Goal: Task Accomplishment & Management: Manage account settings

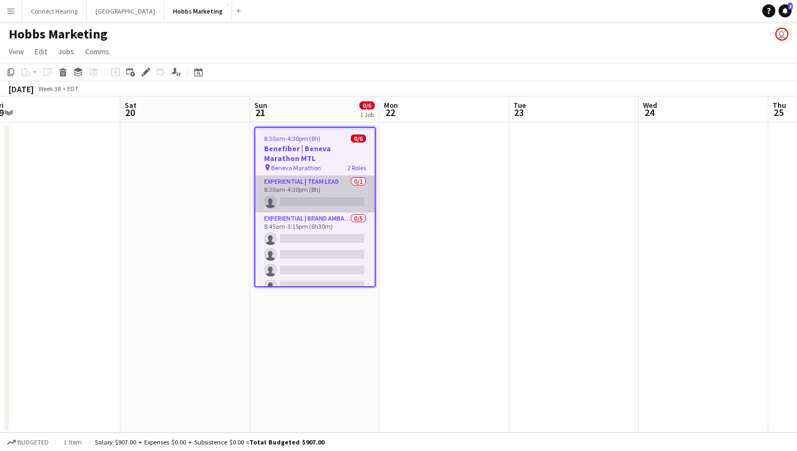
click at [330, 188] on app-card-role "Experiential | Team Lead 0/1 8:30am-4:30pm (8h) single-neutral-actions" at bounding box center [314, 194] width 119 height 37
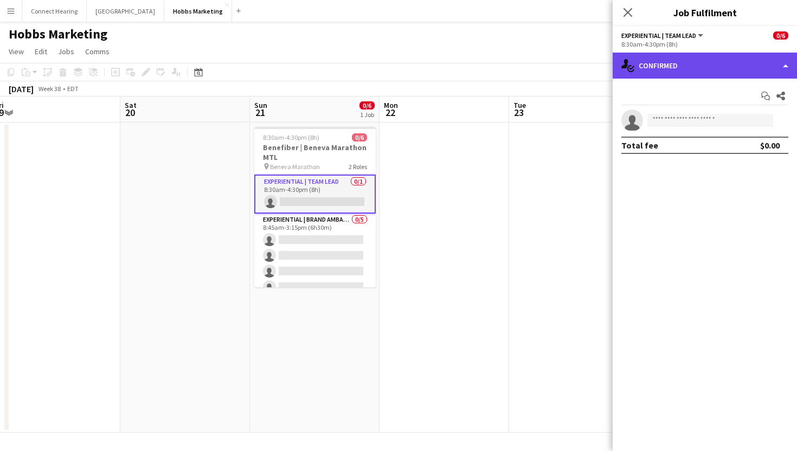
click at [705, 74] on div "single-neutral-actions-check-2 Confirmed" at bounding box center [705, 66] width 184 height 26
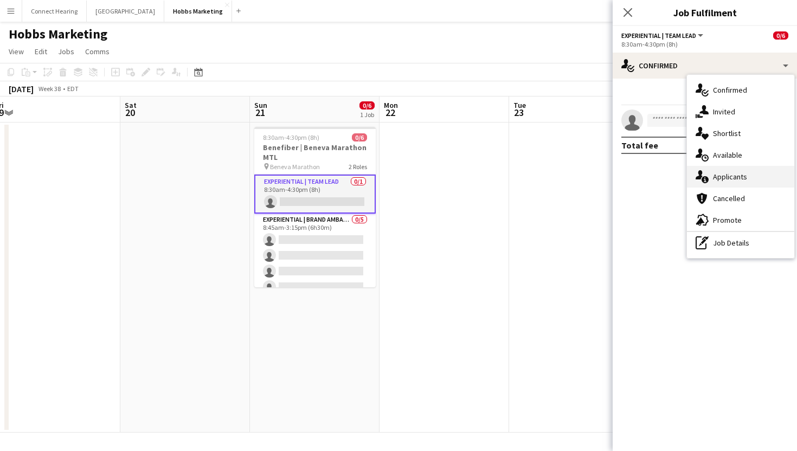
click at [730, 177] on span "Applicants" at bounding box center [730, 177] width 34 height 10
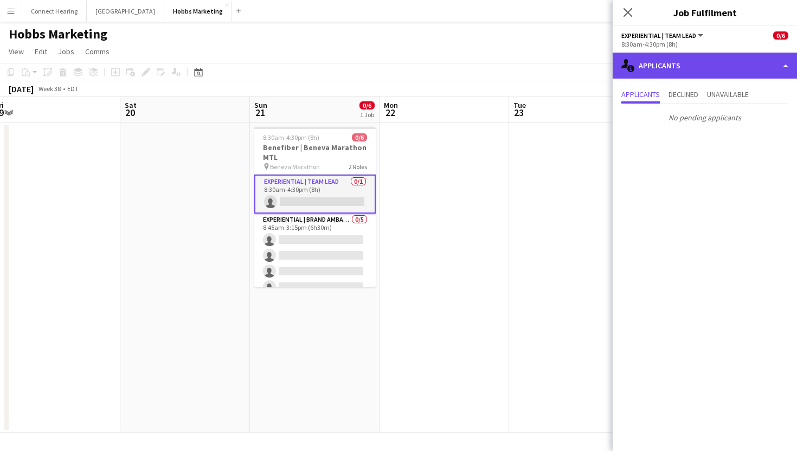
click at [699, 61] on div "single-neutral-actions-information Applicants" at bounding box center [705, 66] width 184 height 26
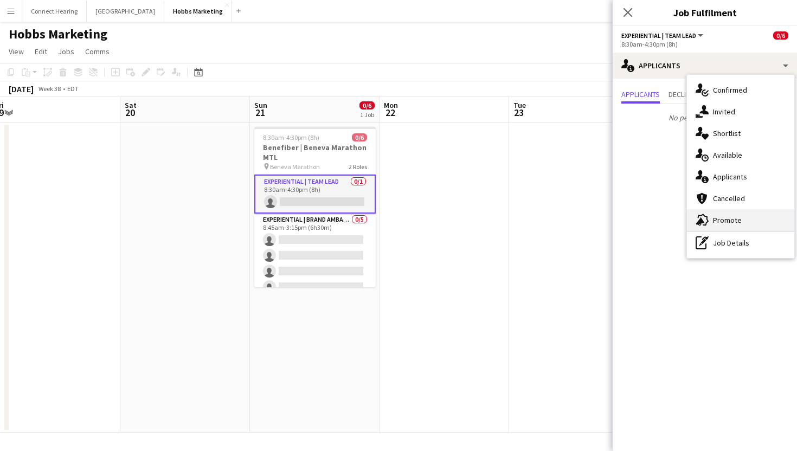
click at [720, 221] on span "Promote" at bounding box center [727, 220] width 29 height 10
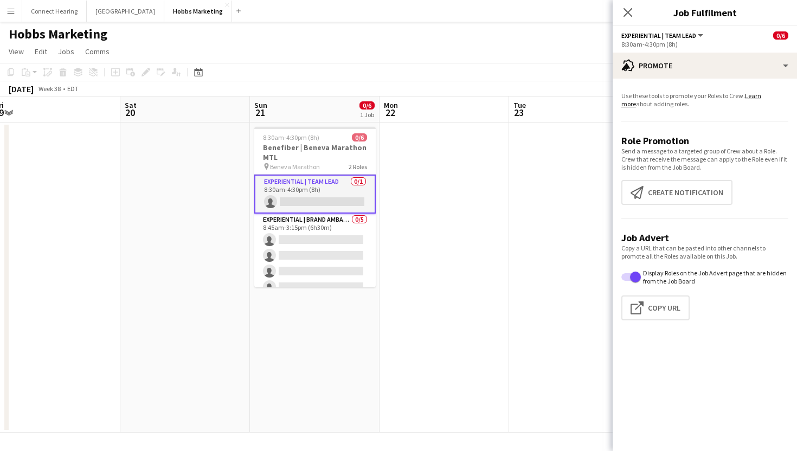
click at [522, 201] on app-date-cell at bounding box center [574, 278] width 130 height 310
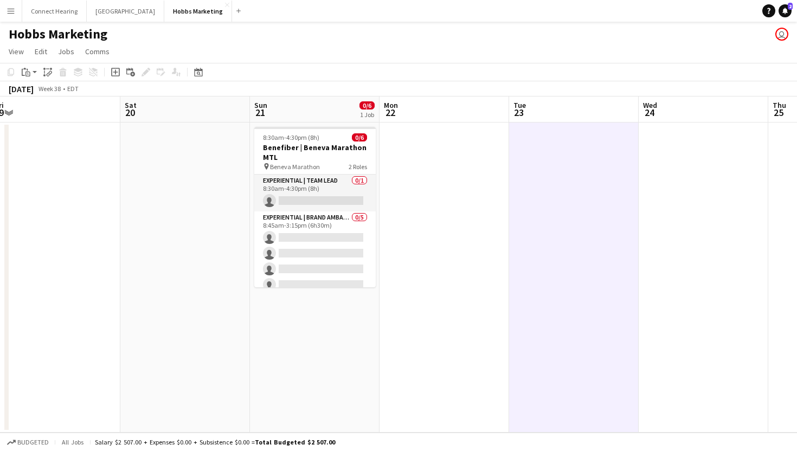
scroll to position [0, 529]
click at [5, 15] on button "Menu" at bounding box center [11, 11] width 22 height 22
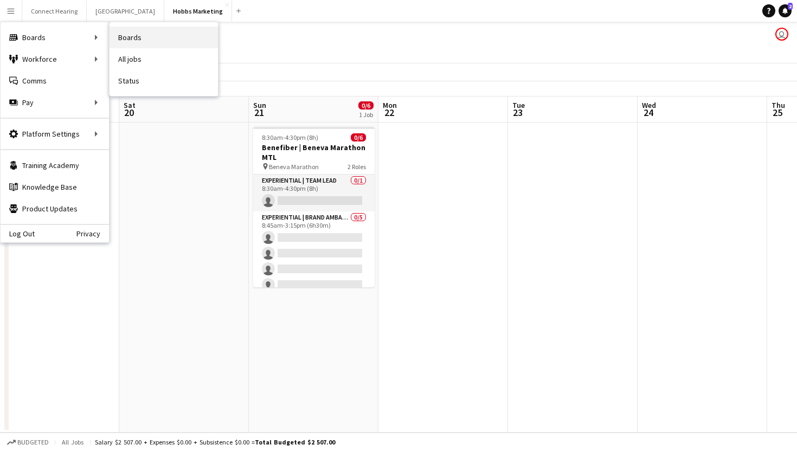
click at [139, 37] on link "Boards" at bounding box center [164, 38] width 108 height 22
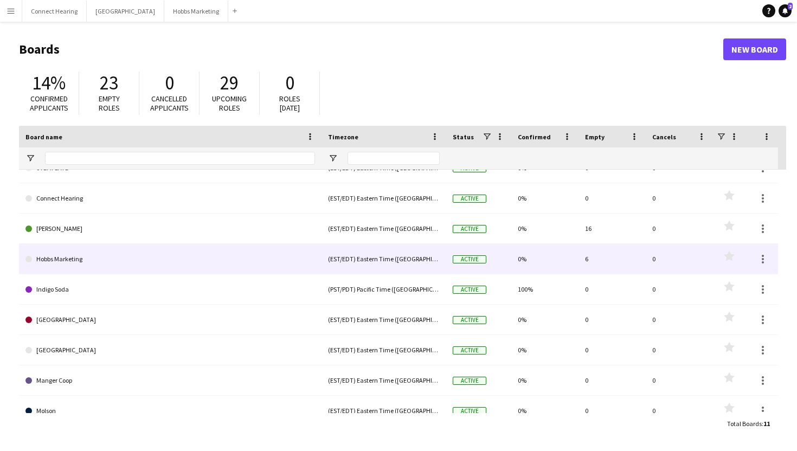
scroll to position [21, 0]
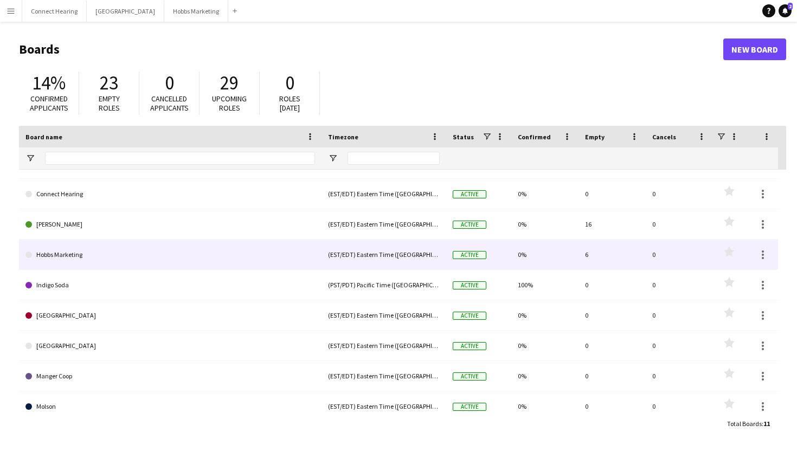
click at [206, 256] on link "Hobbs Marketing" at bounding box center [170, 255] width 290 height 30
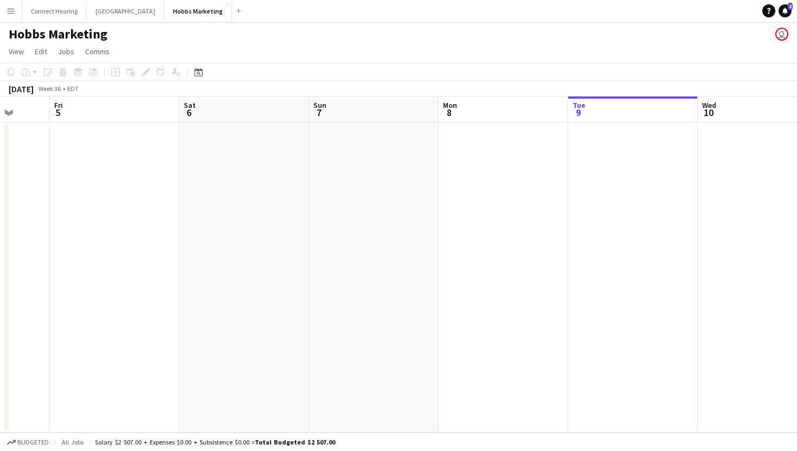
scroll to position [0, 498]
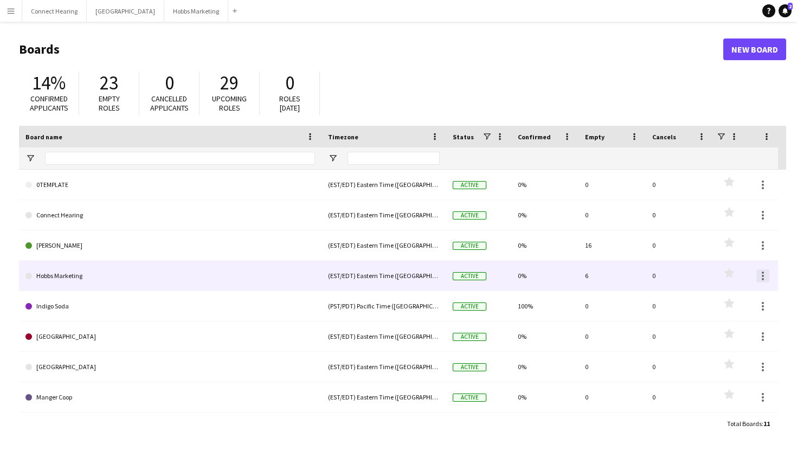
click at [762, 273] on div at bounding box center [763, 273] width 2 height 2
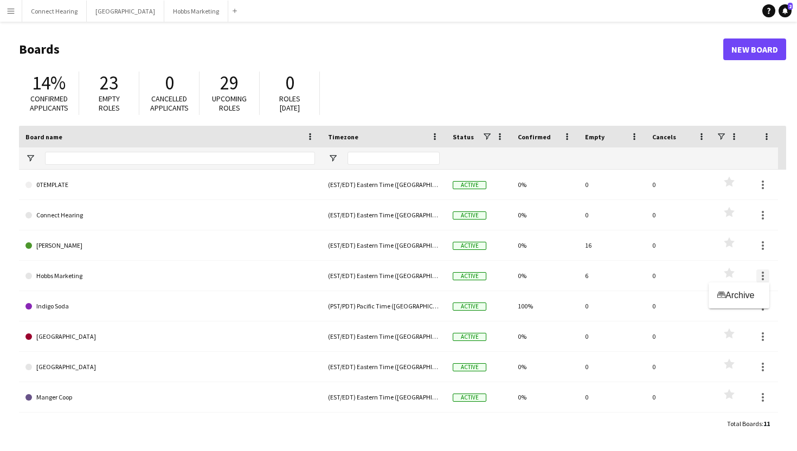
click at [762, 273] on div at bounding box center [398, 225] width 797 height 451
click at [566, 135] on span at bounding box center [567, 137] width 10 height 10
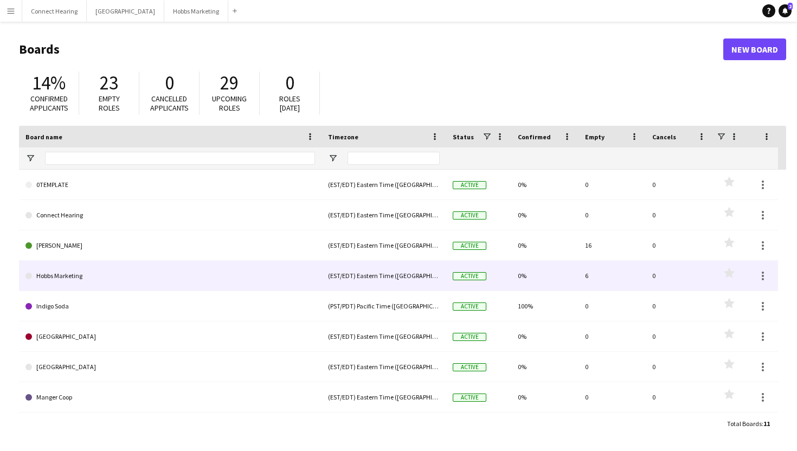
click at [514, 281] on div "0%" at bounding box center [544, 276] width 67 height 30
click at [249, 277] on link "Hobbs Marketing" at bounding box center [170, 276] width 290 height 30
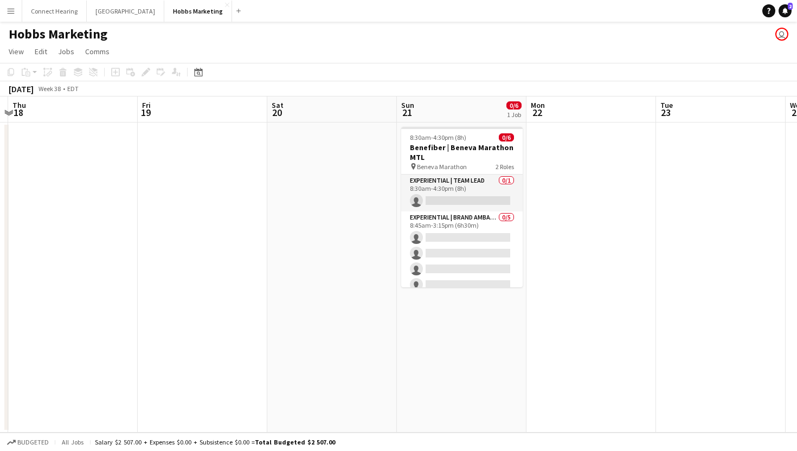
scroll to position [0, 529]
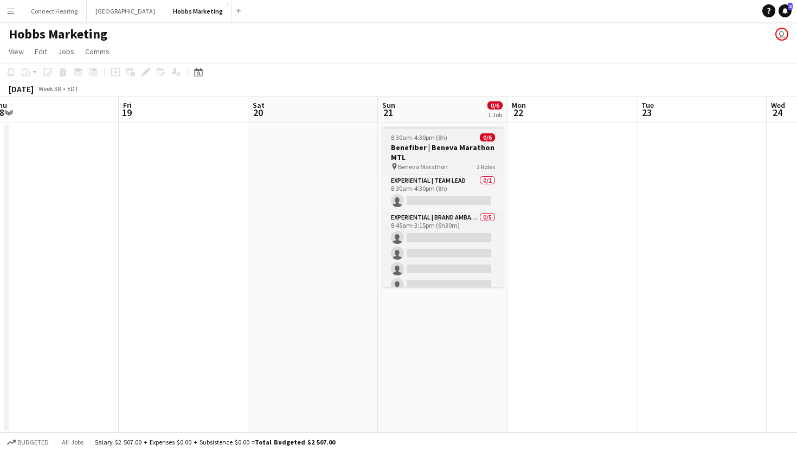
click at [429, 132] on app-job-card "8:30am-4:30pm (8h) 0/6 Benefiber | Beneva Marathon MTL pin Beneva Marathon 2 Ro…" at bounding box center [442, 207] width 121 height 161
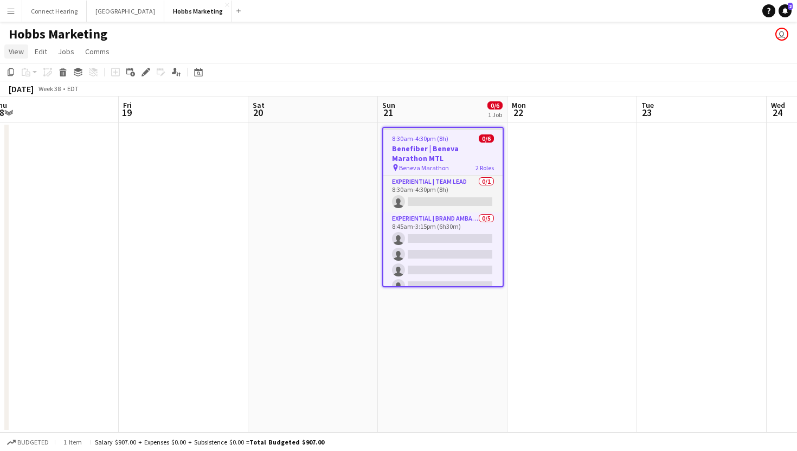
click at [22, 53] on span "View" at bounding box center [16, 52] width 15 height 10
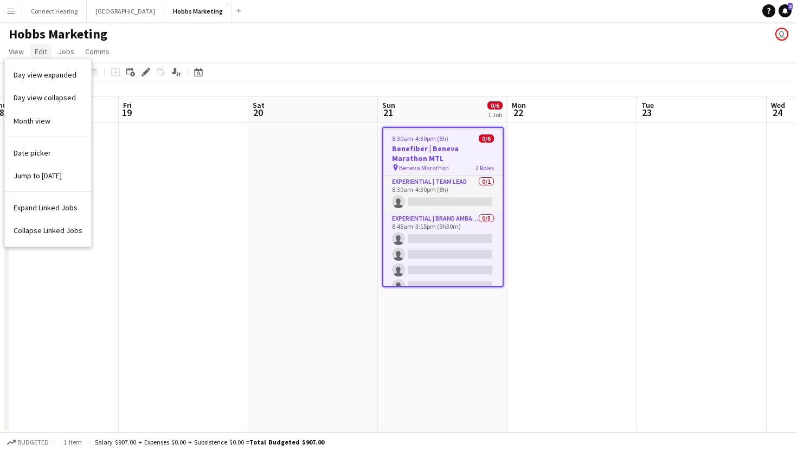
click at [44, 54] on span "Edit" at bounding box center [41, 52] width 12 height 10
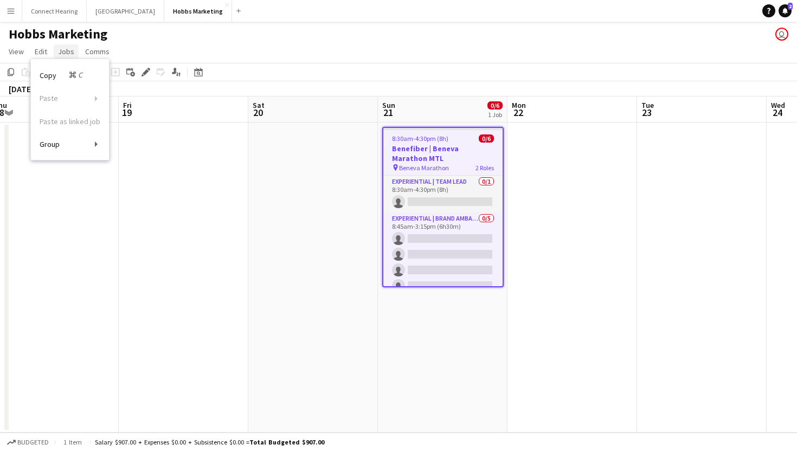
click at [59, 49] on span "Jobs" at bounding box center [66, 52] width 16 height 10
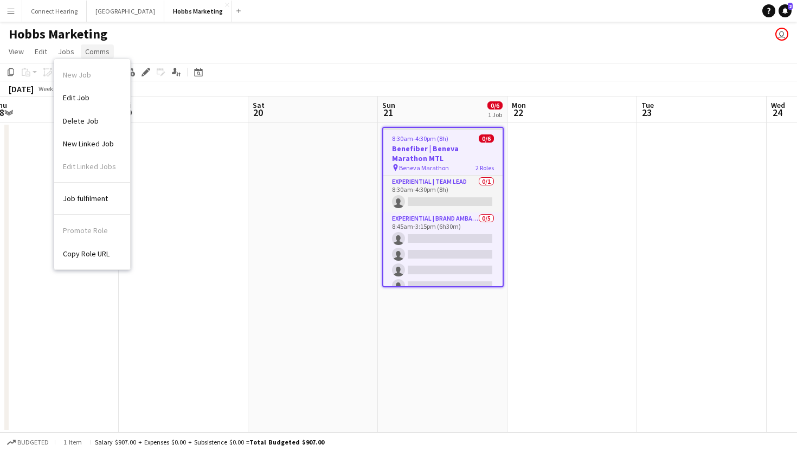
click at [93, 55] on span "Comms" at bounding box center [97, 52] width 24 height 10
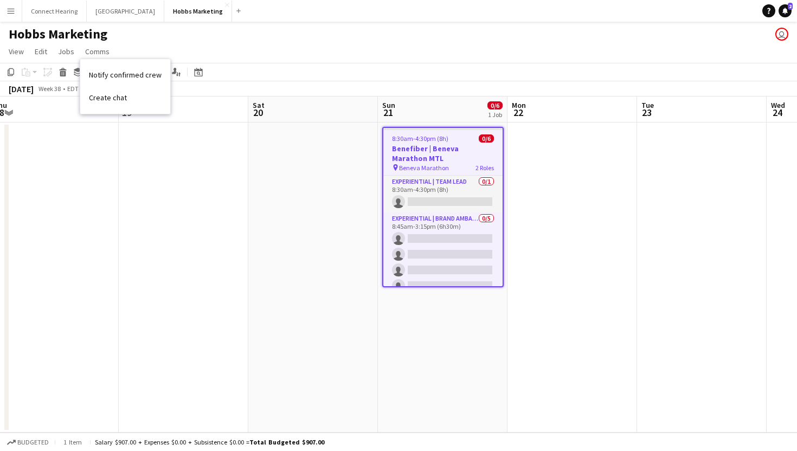
click at [134, 170] on app-date-cell at bounding box center [184, 278] width 130 height 310
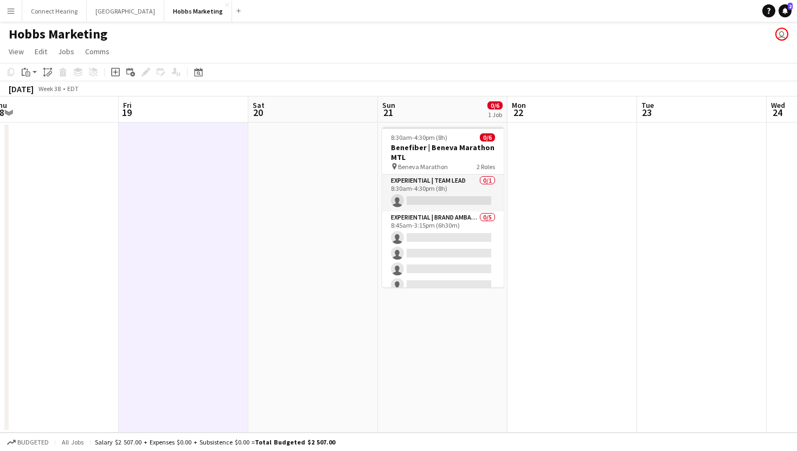
scroll to position [0, 529]
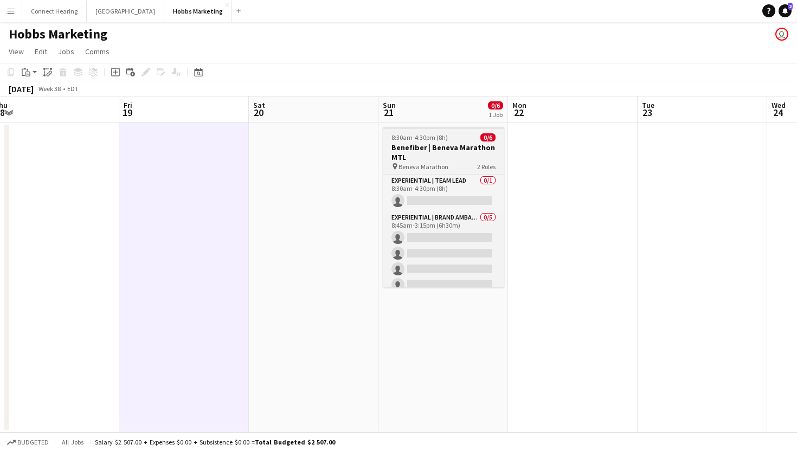
click at [455, 138] on div "8:30am-4:30pm (8h) 0/6" at bounding box center [443, 137] width 121 height 8
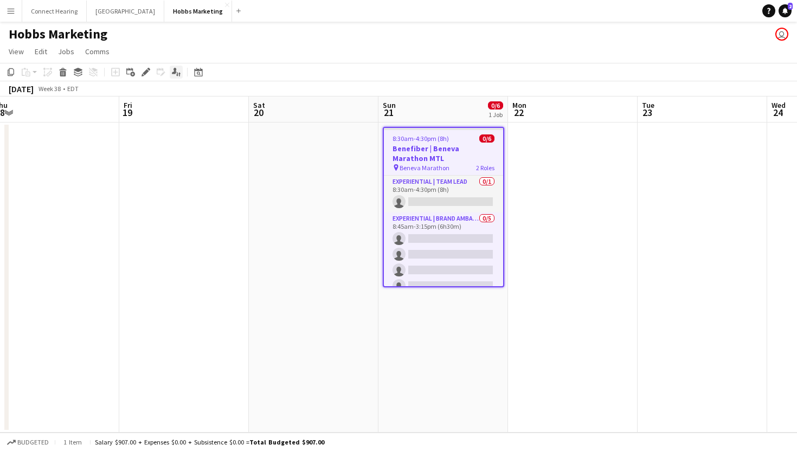
click at [175, 71] on icon at bounding box center [174, 71] width 5 height 6
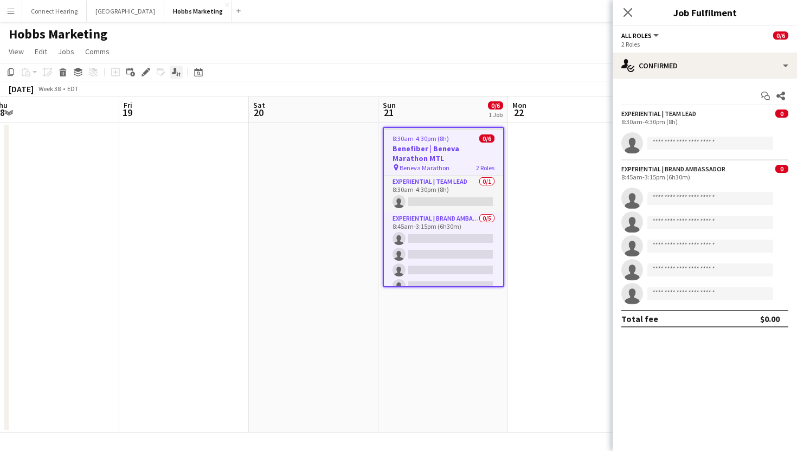
click at [177, 69] on icon "Applicants" at bounding box center [176, 72] width 9 height 9
click at [782, 95] on icon "Share" at bounding box center [780, 96] width 9 height 9
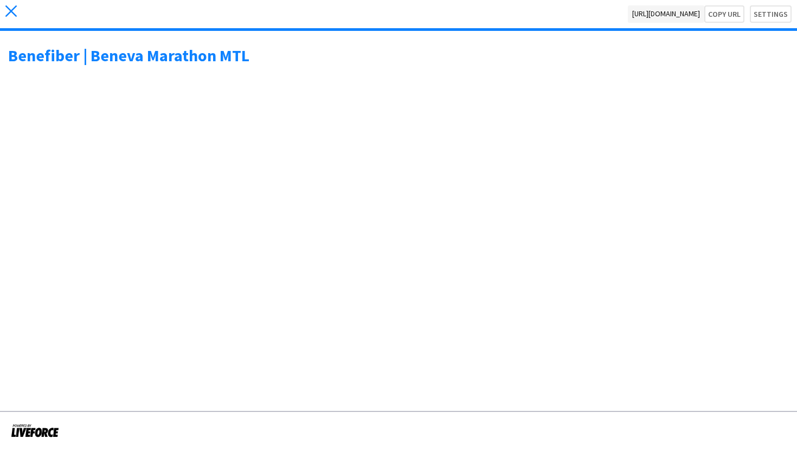
click at [10, 8] on icon "close" at bounding box center [10, 10] width 11 height 11
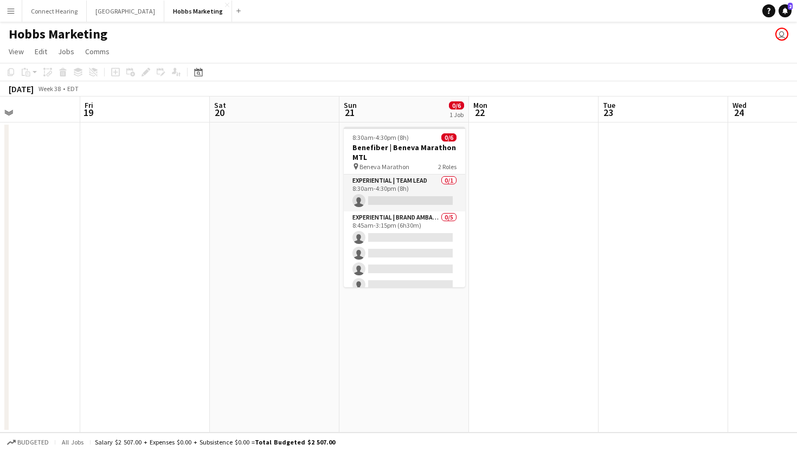
scroll to position [0, 355]
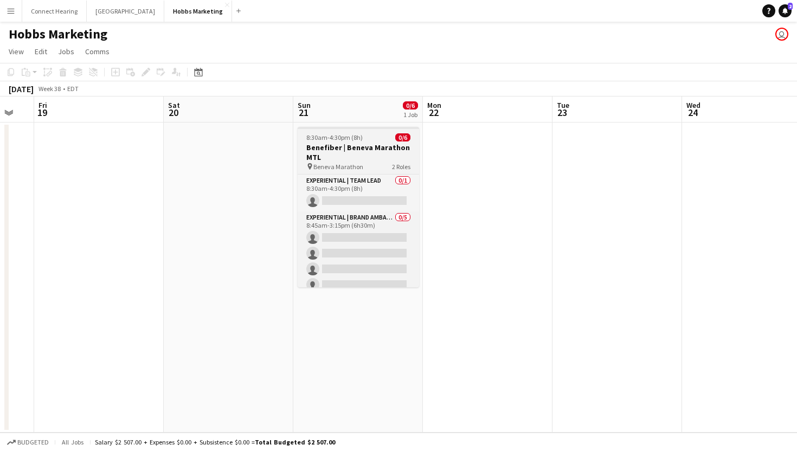
click at [358, 132] on app-job-card "8:30am-4:30pm (8h) 0/6 Benefiber | Beneva Marathon MTL pin Beneva Marathon 2 Ro…" at bounding box center [358, 207] width 121 height 161
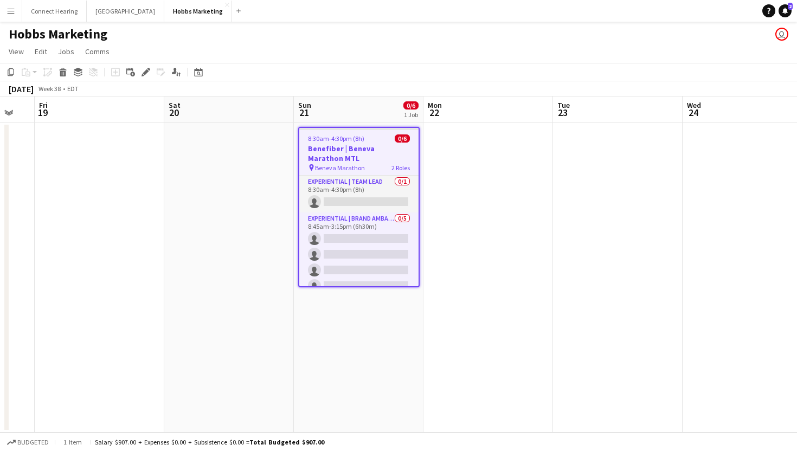
click at [376, 139] on div "8:30am-4:30pm (8h) 0/6" at bounding box center [358, 138] width 119 height 8
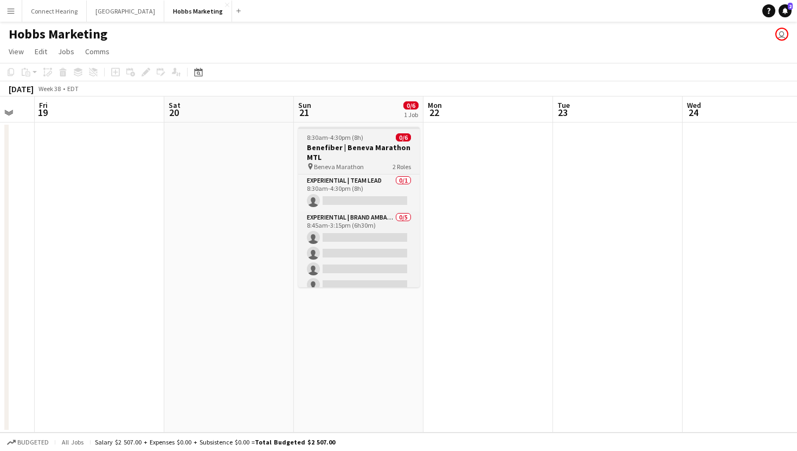
click at [376, 139] on div "8:30am-4:30pm (8h) 0/6" at bounding box center [358, 137] width 121 height 8
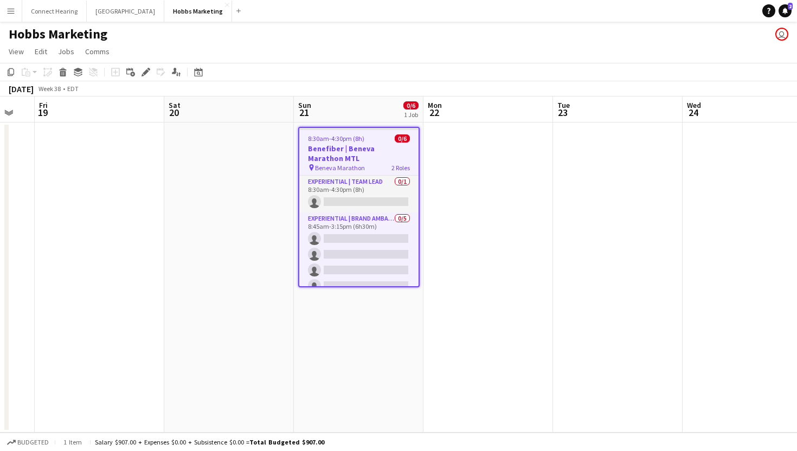
click at [376, 119] on app-board-header-date "Sun 21 0/6 1 Job" at bounding box center [359, 110] width 130 height 26
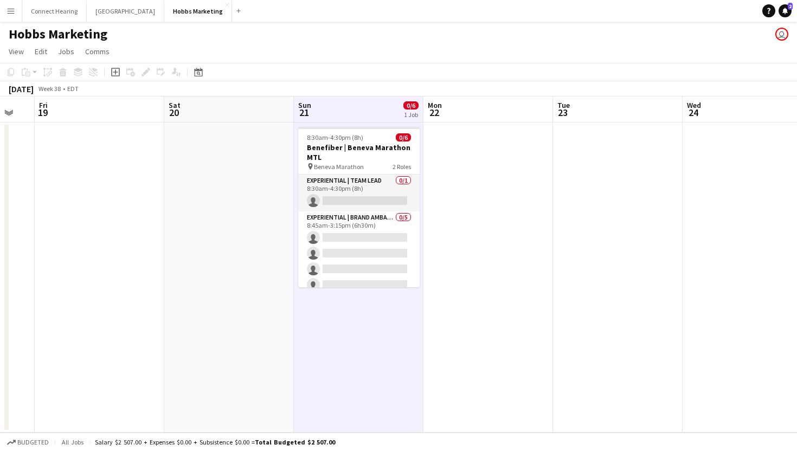
click at [377, 111] on app-board-header-date "Sun 21 0/6 1 Job" at bounding box center [359, 110] width 130 height 26
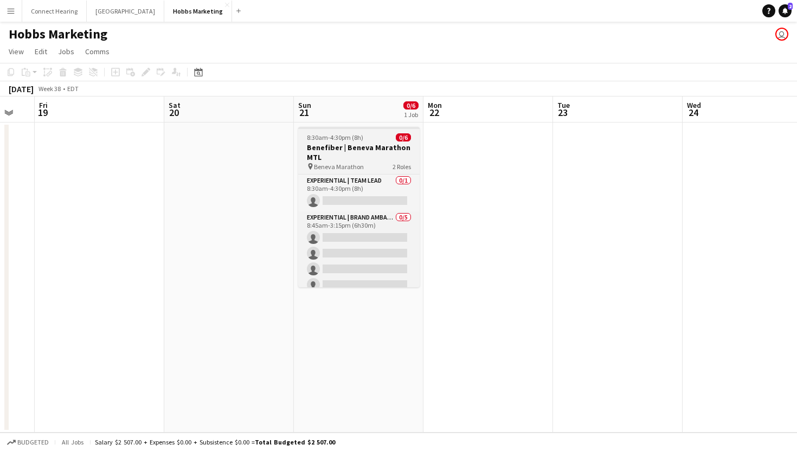
click at [376, 147] on h3 "Benefiber | Beneva Marathon MTL" at bounding box center [358, 153] width 121 height 20
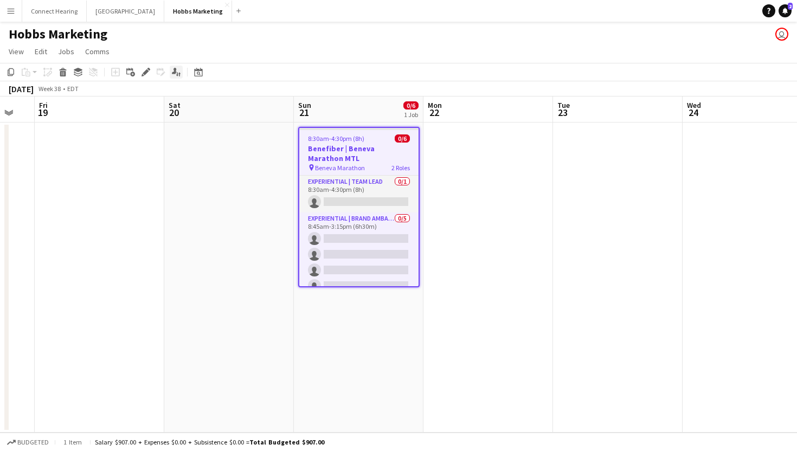
click at [172, 73] on icon at bounding box center [174, 71] width 5 height 6
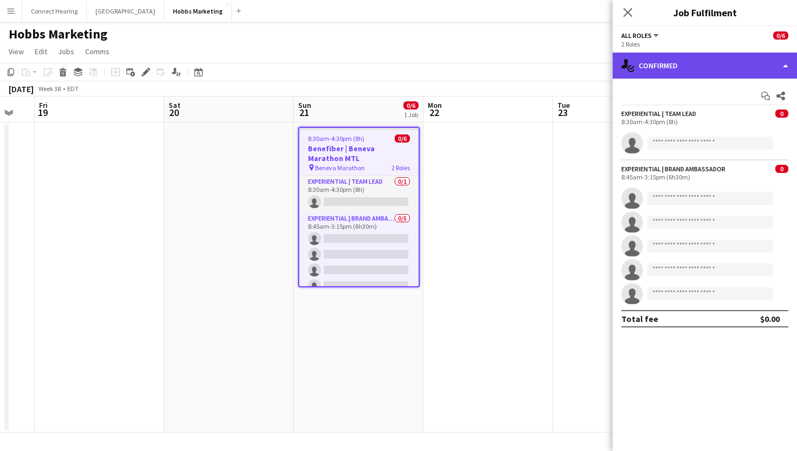
click at [772, 68] on div "single-neutral-actions-check-2 Confirmed" at bounding box center [705, 66] width 184 height 26
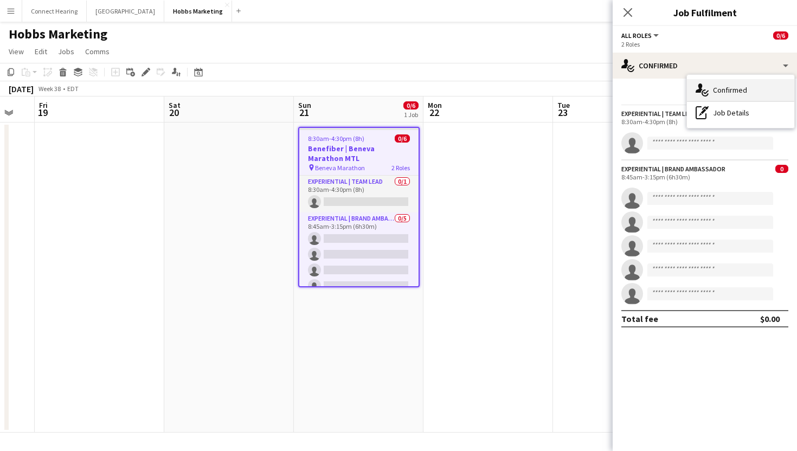
click at [731, 92] on span "Confirmed" at bounding box center [730, 90] width 34 height 10
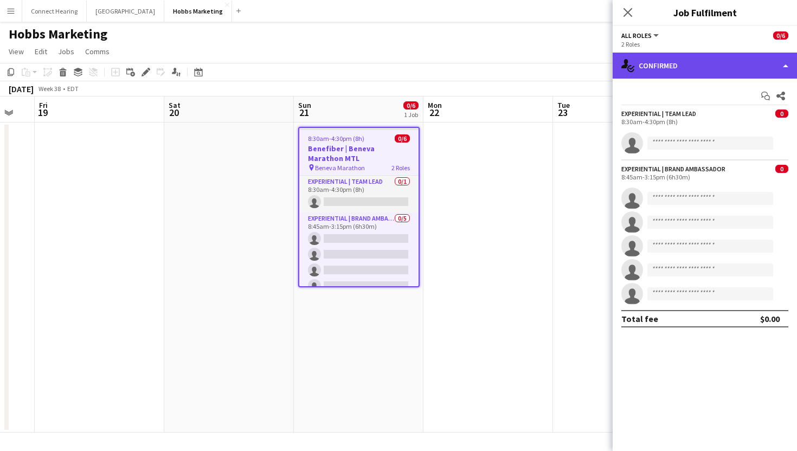
click at [726, 65] on div "single-neutral-actions-check-2 Confirmed" at bounding box center [705, 66] width 184 height 26
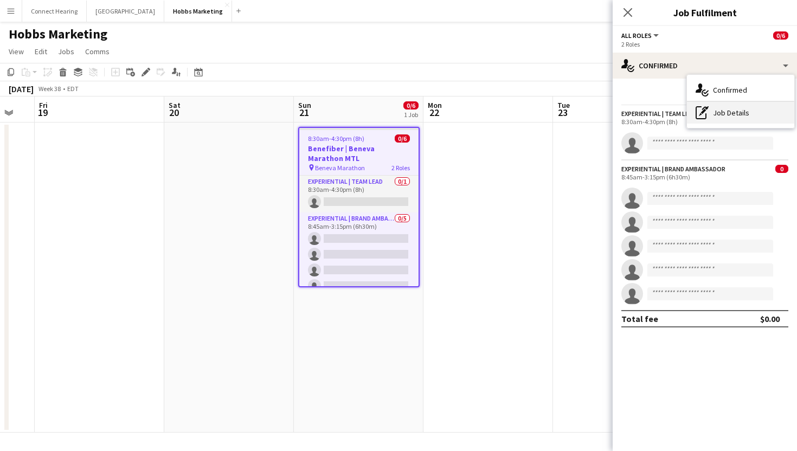
click at [726, 111] on div "pen-write Job Details" at bounding box center [740, 113] width 107 height 22
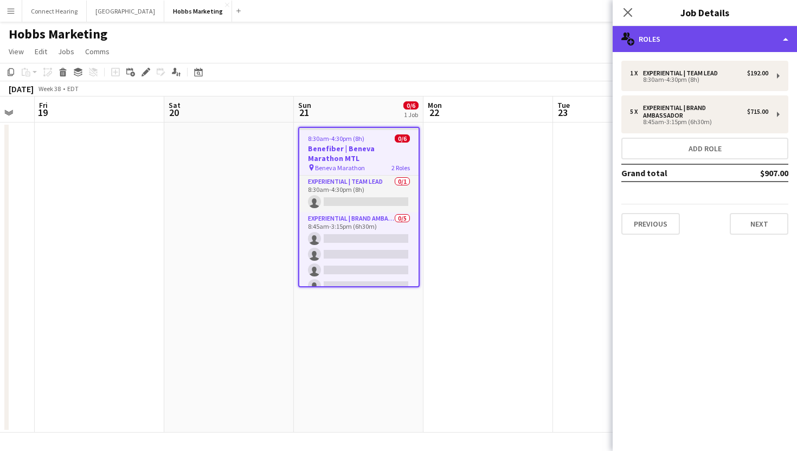
click at [722, 40] on div "multiple-users-add Roles" at bounding box center [705, 39] width 184 height 26
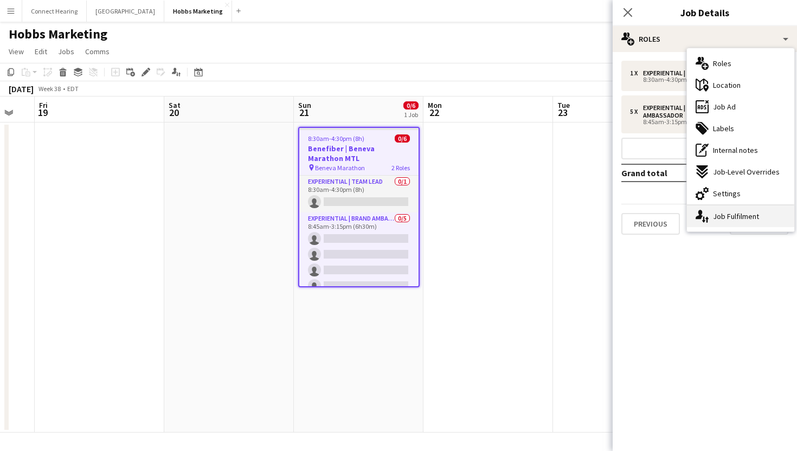
click at [724, 215] on div "single-neutral-actions-up-down Job Fulfilment" at bounding box center [740, 217] width 107 height 22
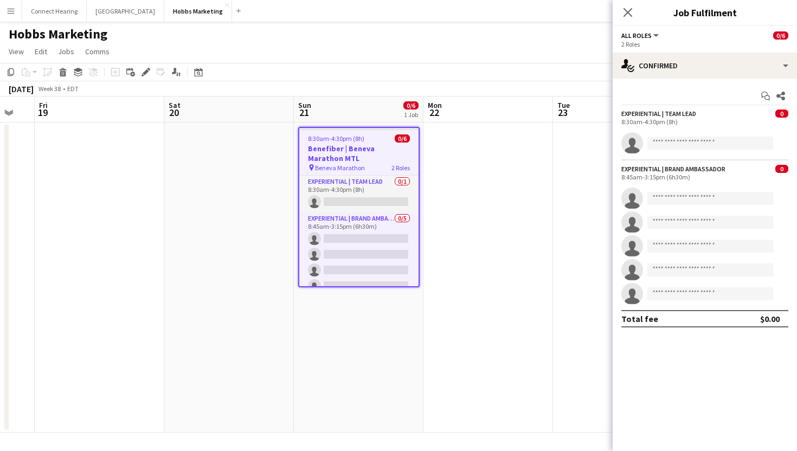
click at [650, 36] on span "All roles" at bounding box center [636, 35] width 30 height 8
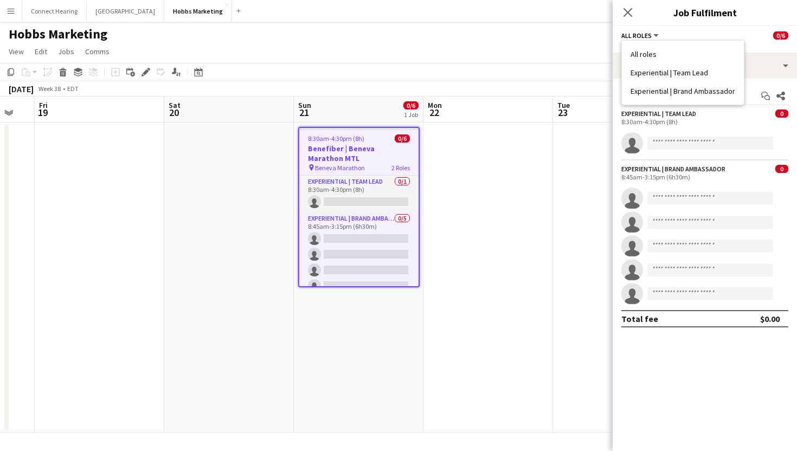
click at [672, 28] on app-options-switcher "All roles All roles Experiential | Team Lead Experiential | Brand Ambassador 0/…" at bounding box center [705, 39] width 184 height 27
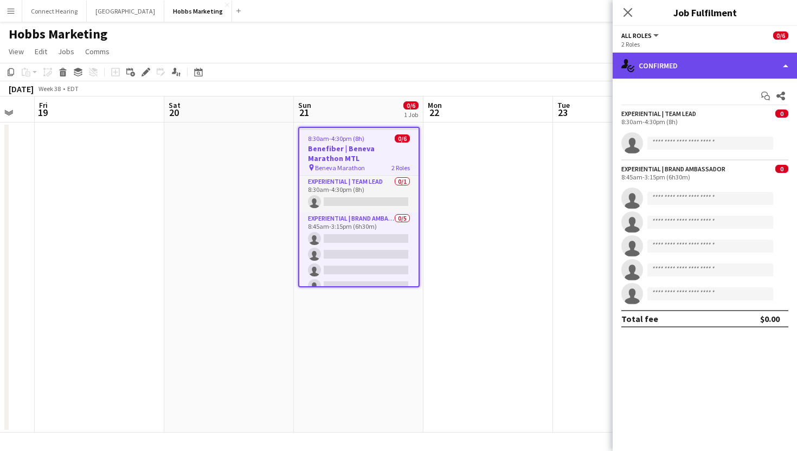
click at [787, 66] on div "single-neutral-actions-check-2 Confirmed" at bounding box center [705, 66] width 184 height 26
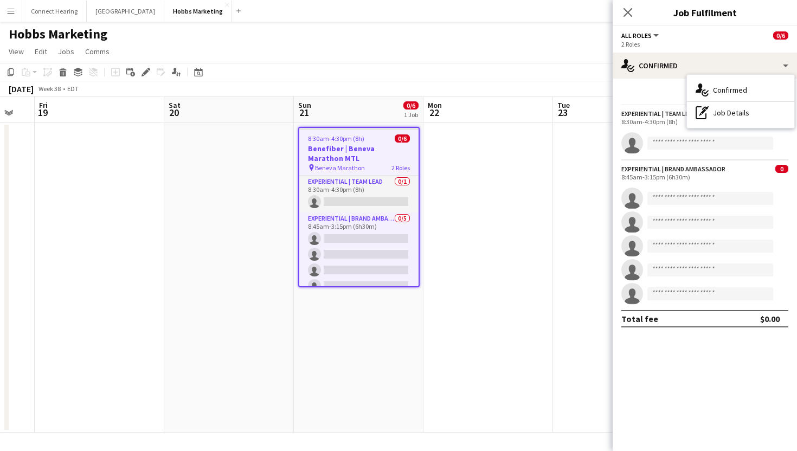
click at [649, 94] on div "Start chat Share" at bounding box center [704, 96] width 167 height 18
click at [675, 121] on div "8:30am-4:30pm (8h)" at bounding box center [704, 122] width 167 height 8
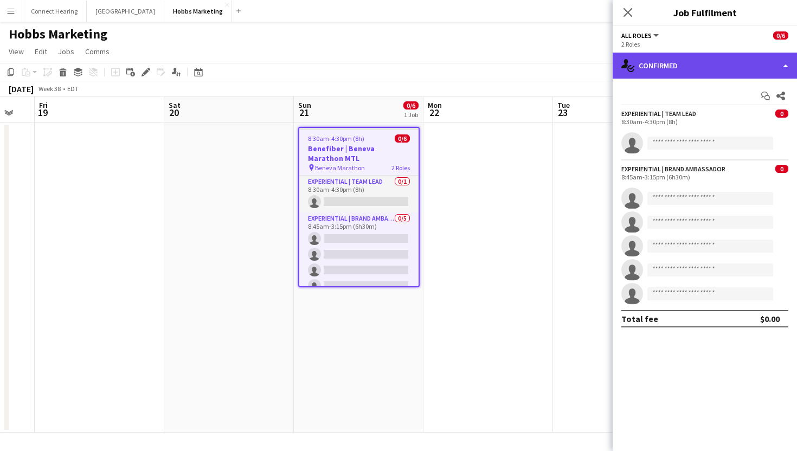
click at [676, 65] on div "single-neutral-actions-check-2 Confirmed" at bounding box center [705, 66] width 184 height 26
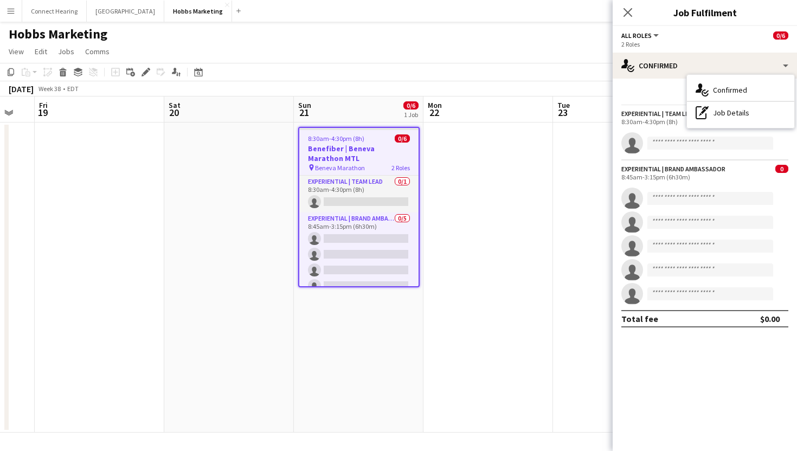
click at [674, 89] on div "Start chat Share" at bounding box center [704, 96] width 167 height 18
click at [596, 151] on app-date-cell at bounding box center [618, 278] width 130 height 310
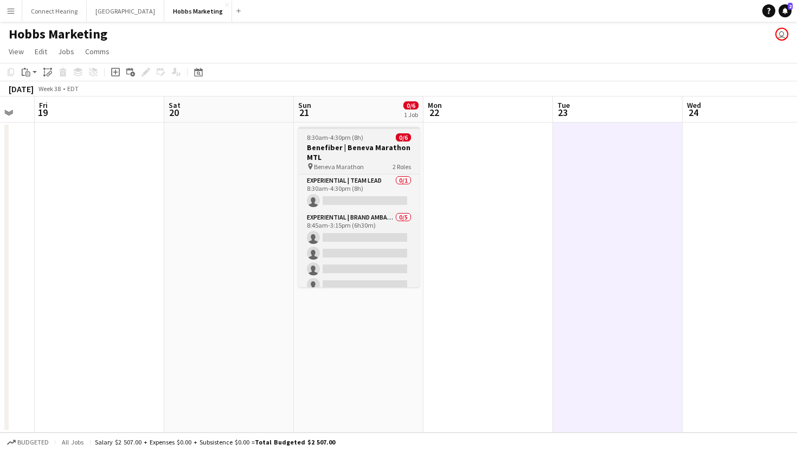
click at [380, 153] on h3 "Benefiber | Beneva Marathon MTL" at bounding box center [358, 153] width 121 height 20
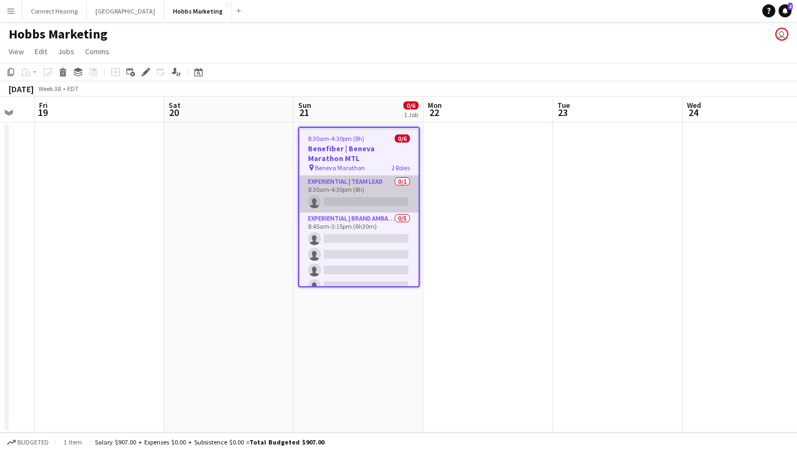
click at [342, 191] on app-card-role "Experiential | Team Lead 0/1 8:30am-4:30pm (8h) single-neutral-actions" at bounding box center [358, 194] width 119 height 37
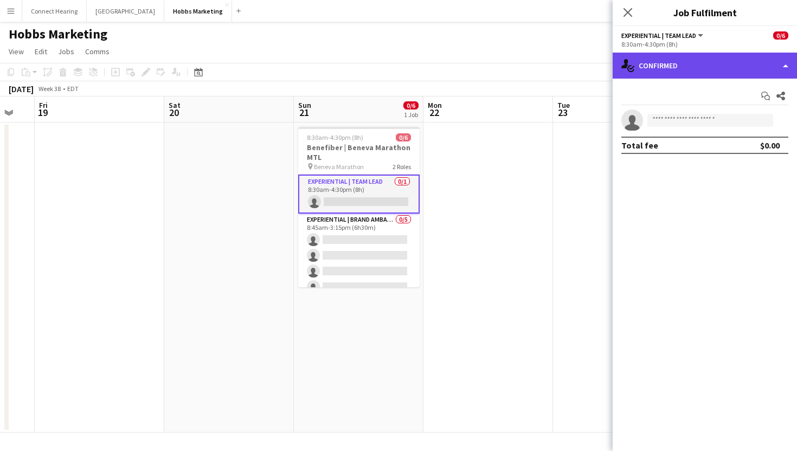
click at [784, 68] on div "single-neutral-actions-check-2 Confirmed" at bounding box center [705, 66] width 184 height 26
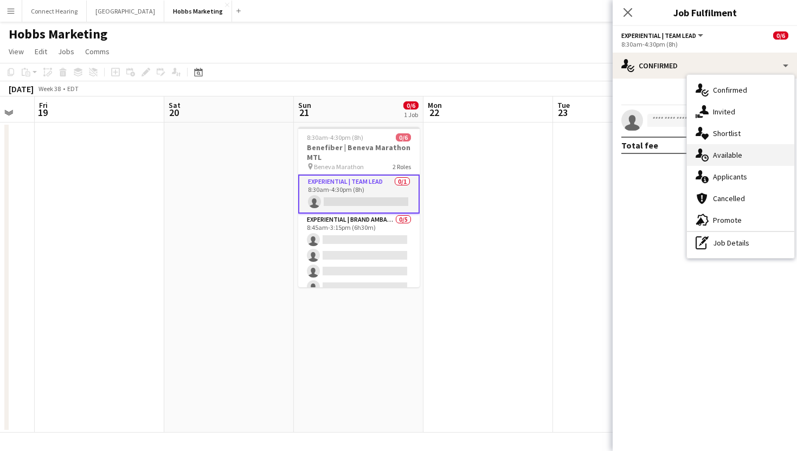
click at [733, 151] on span "Available" at bounding box center [727, 155] width 29 height 10
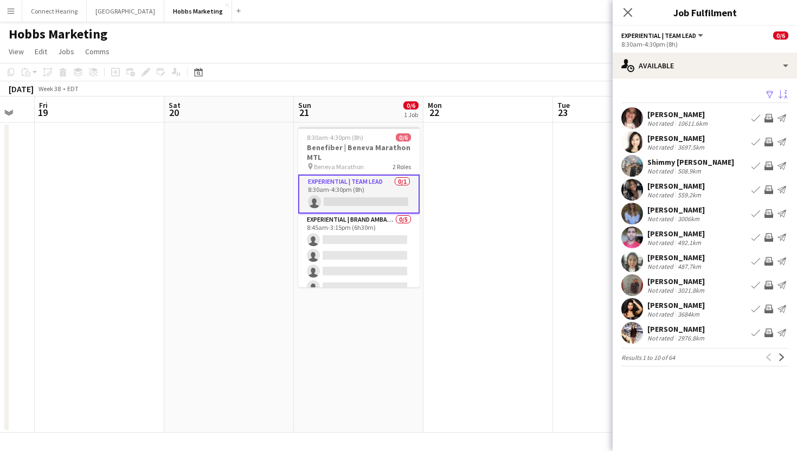
click at [787, 91] on app-icon "Sort asc" at bounding box center [783, 95] width 9 height 10
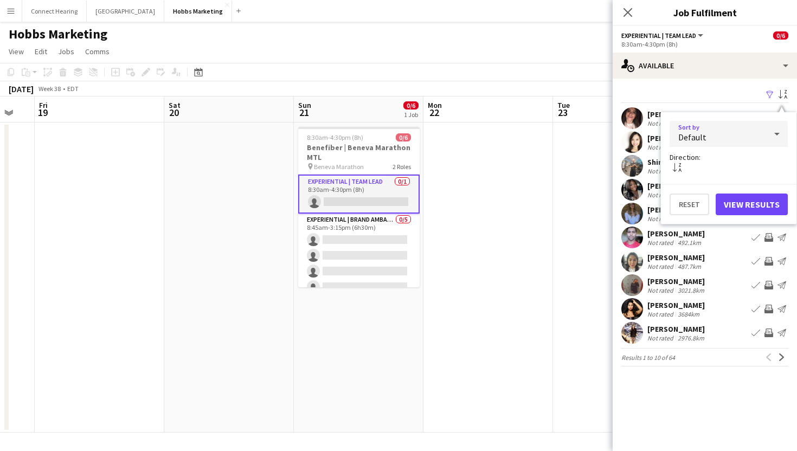
click at [740, 137] on div "Default" at bounding box center [718, 134] width 97 height 26
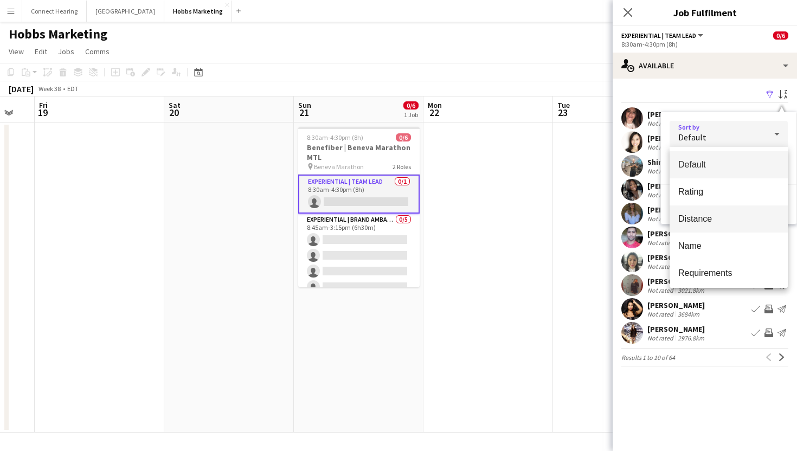
click at [721, 217] on span "Distance" at bounding box center [728, 219] width 101 height 10
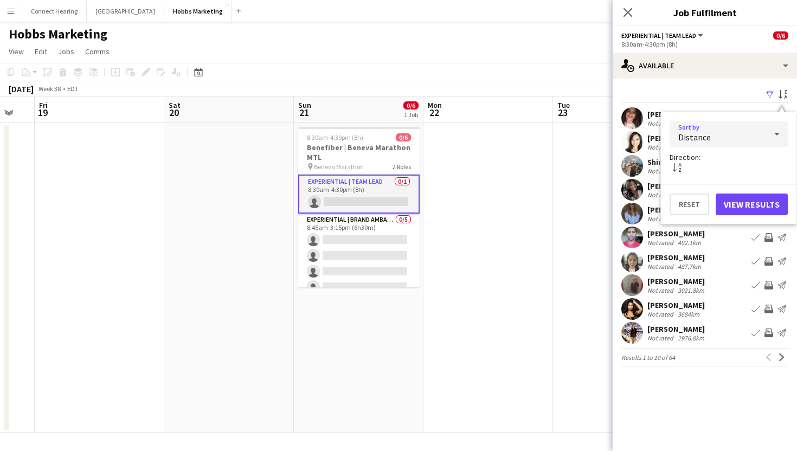
click at [741, 192] on div "Reset View Results" at bounding box center [729, 199] width 136 height 31
click at [741, 204] on button "View Results" at bounding box center [752, 205] width 72 height 22
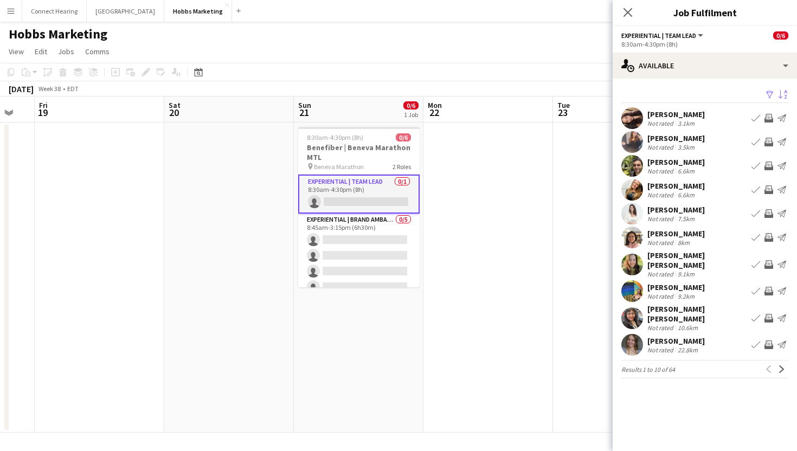
click at [306, 186] on app-card-role "Experiential | Team Lead 0/1 8:30am-4:30pm (8h) single-neutral-actions" at bounding box center [358, 194] width 121 height 39
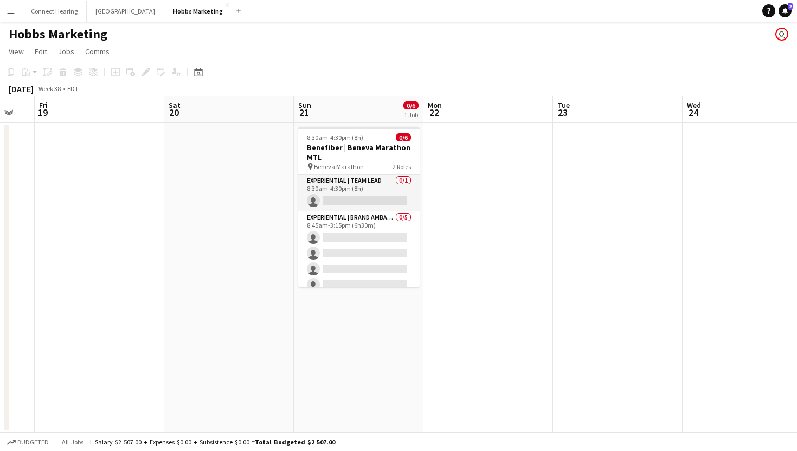
click at [204, 226] on app-date-cell at bounding box center [229, 278] width 130 height 310
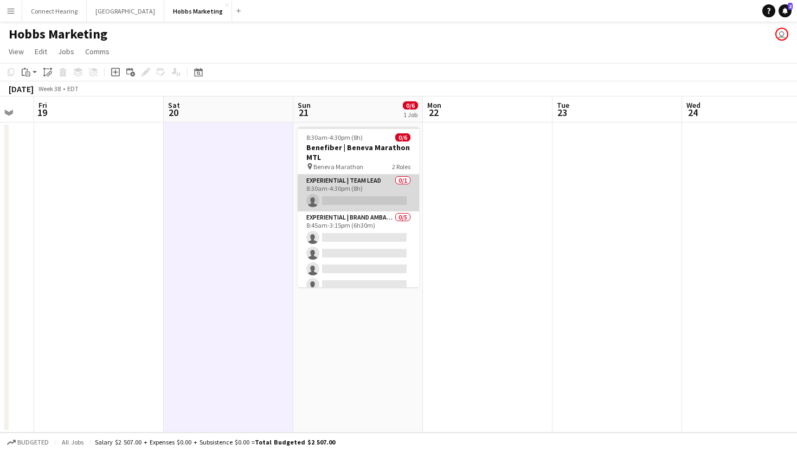
click at [330, 192] on app-card-role "Experiential | Team Lead 0/1 8:30am-4:30pm (8h) single-neutral-actions" at bounding box center [358, 193] width 121 height 37
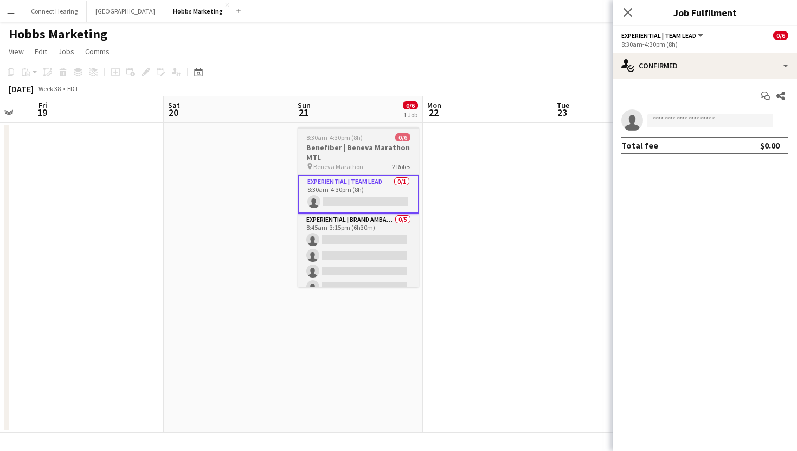
click at [336, 146] on h3 "Benefiber | Beneva Marathon MTL" at bounding box center [358, 153] width 121 height 20
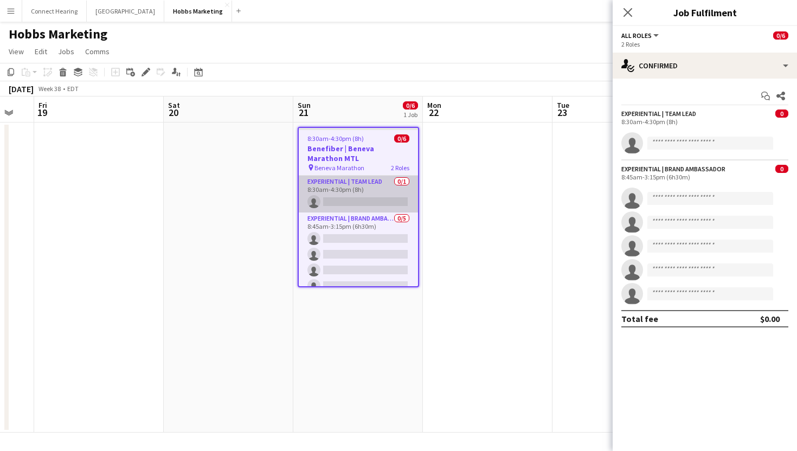
click at [327, 187] on app-card-role "Experiential | Team Lead 0/1 8:30am-4:30pm (8h) single-neutral-actions" at bounding box center [358, 194] width 119 height 37
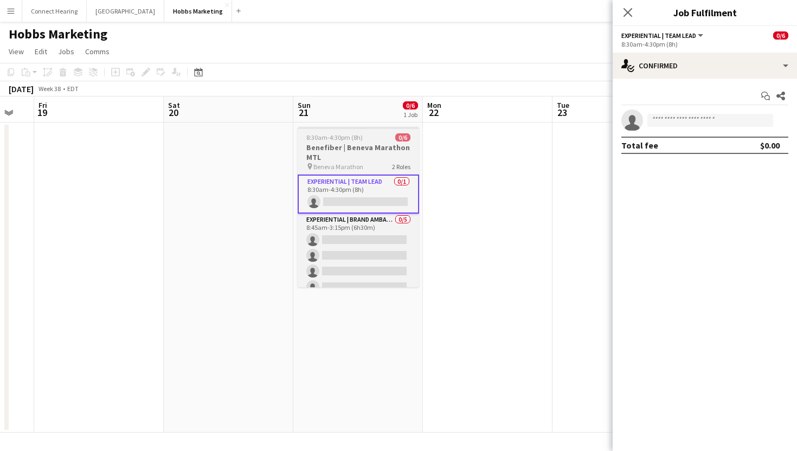
click at [304, 133] on div "8:30am-4:30pm (8h) 0/6" at bounding box center [358, 137] width 121 height 8
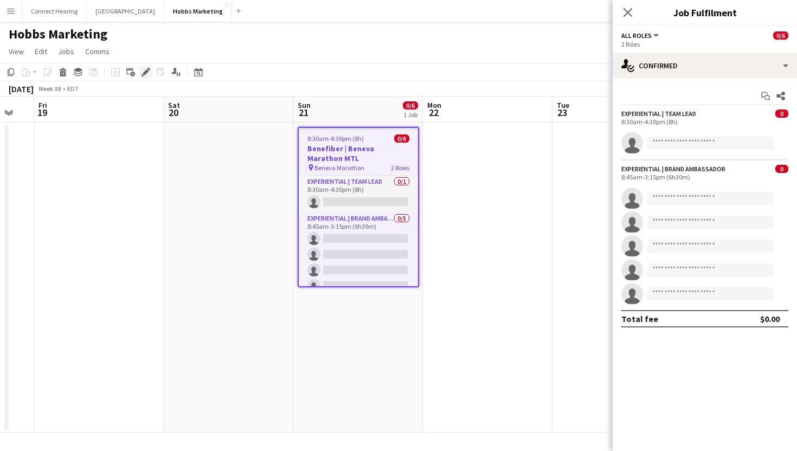
click at [147, 75] on icon "Edit" at bounding box center [146, 72] width 9 height 9
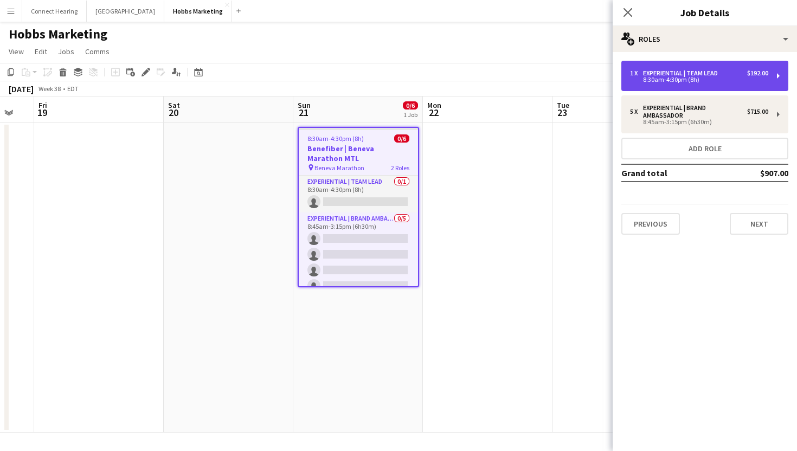
click at [669, 77] on div "8:30am-4:30pm (8h)" at bounding box center [699, 79] width 138 height 5
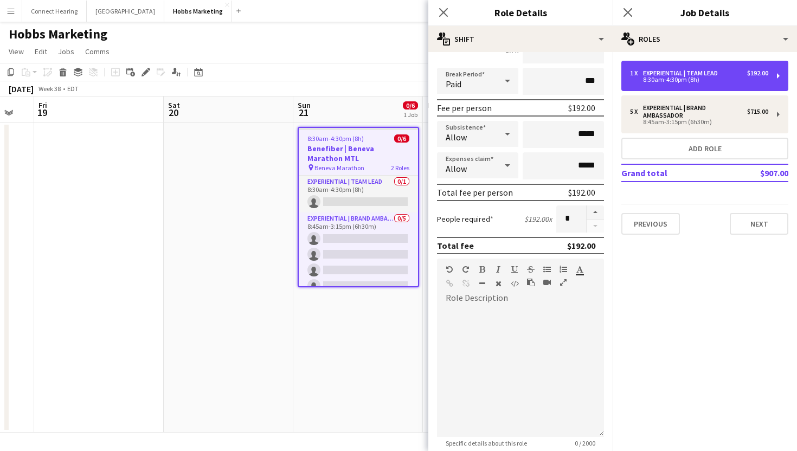
scroll to position [228, 0]
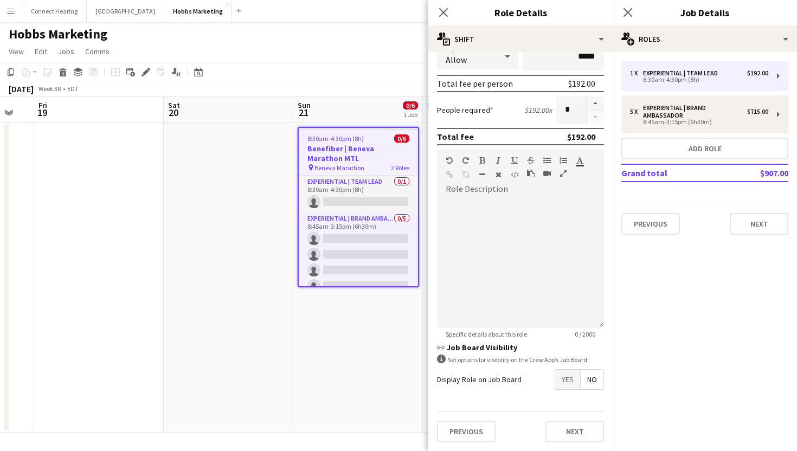
click at [574, 378] on span "Yes" at bounding box center [567, 380] width 25 height 20
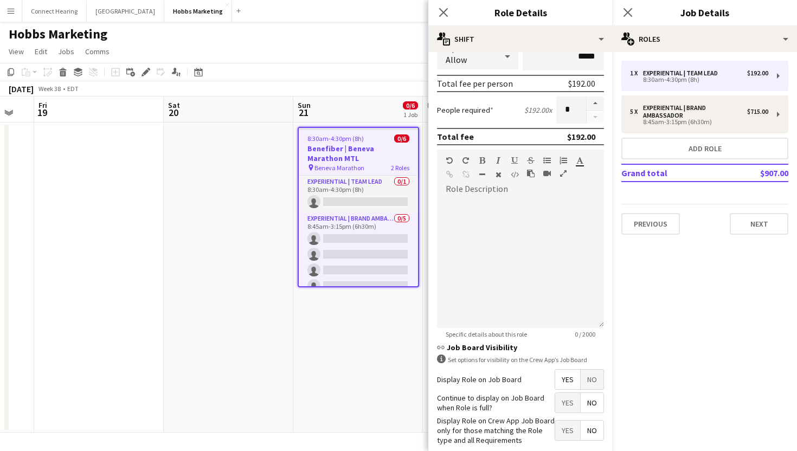
scroll to position [283, 0]
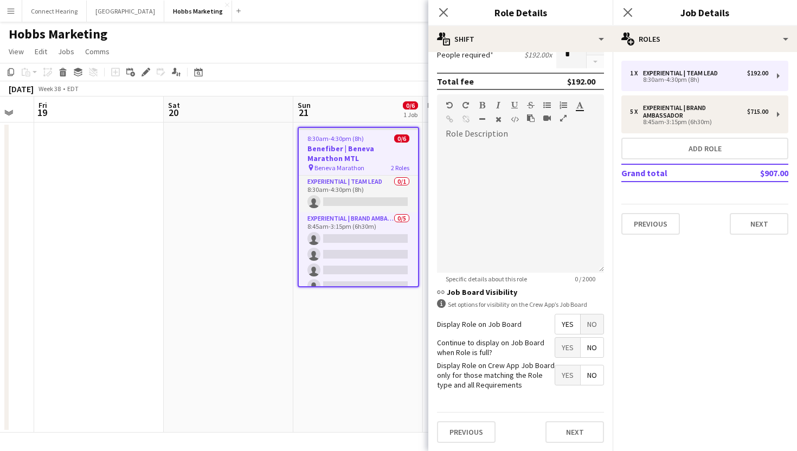
click at [597, 349] on span "No" at bounding box center [592, 348] width 23 height 20
click at [577, 434] on button "Next" at bounding box center [574, 432] width 59 height 22
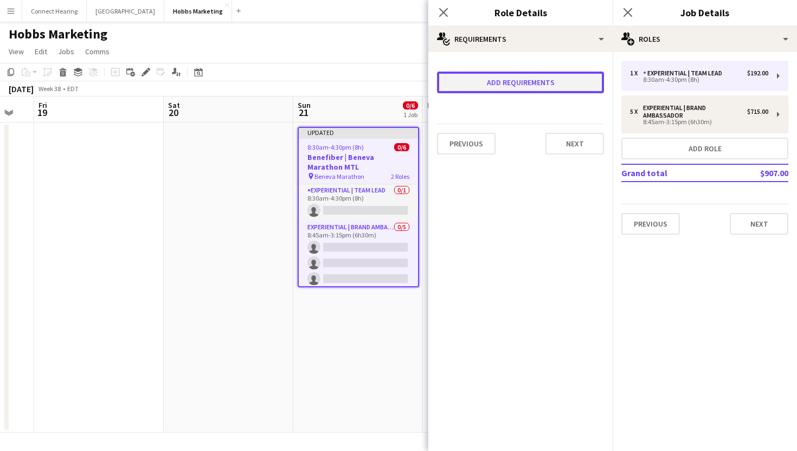
click at [509, 78] on button "Add requirements" at bounding box center [520, 83] width 167 height 22
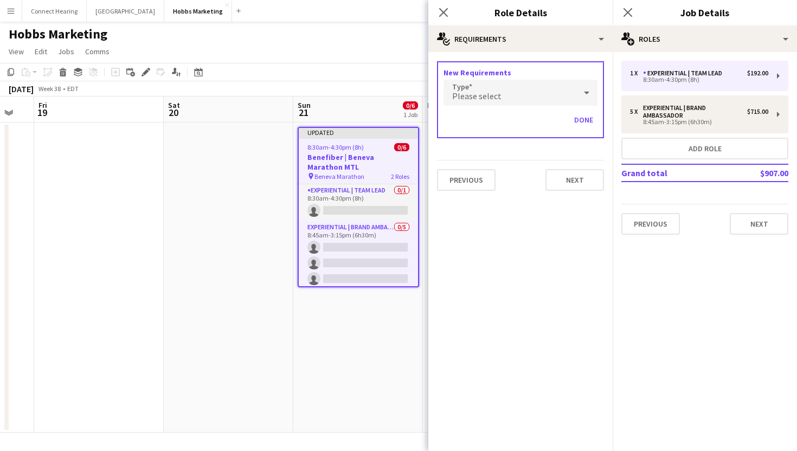
click at [505, 91] on div "Please select" at bounding box center [510, 93] width 132 height 26
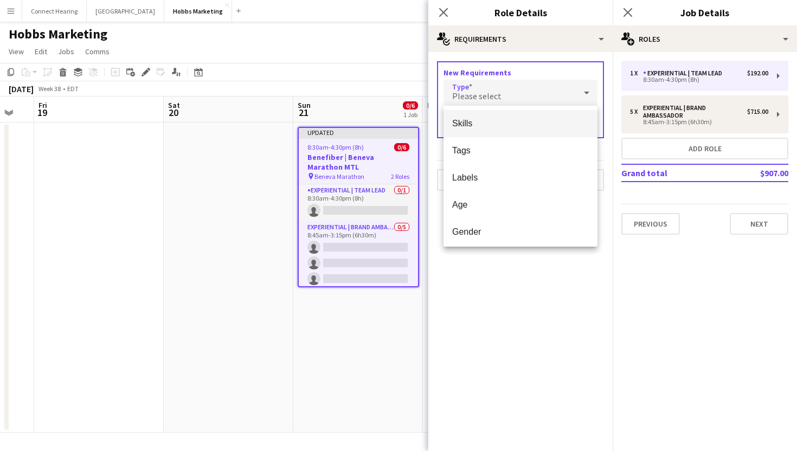
click at [500, 130] on mat-option "Skills" at bounding box center [521, 123] width 154 height 27
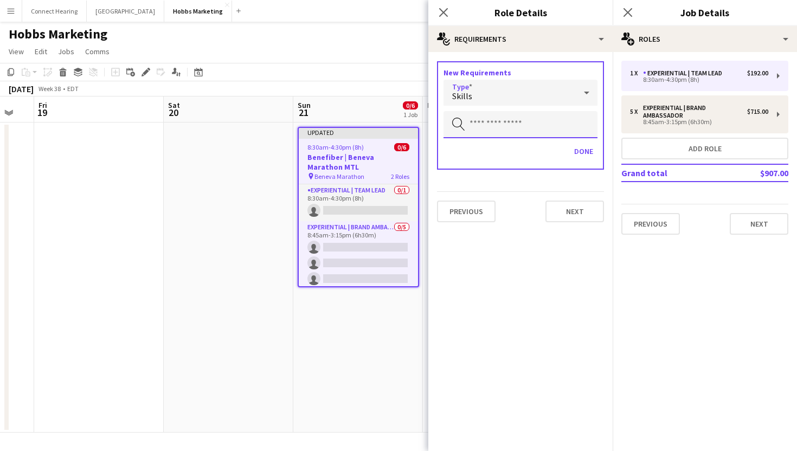
click at [500, 130] on input "text" at bounding box center [521, 124] width 154 height 27
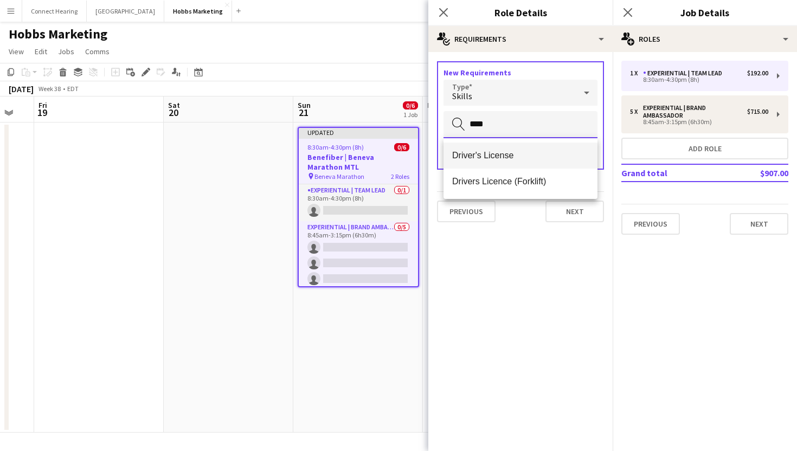
type input "****"
click at [495, 152] on span "Driver's License" at bounding box center [520, 155] width 137 height 10
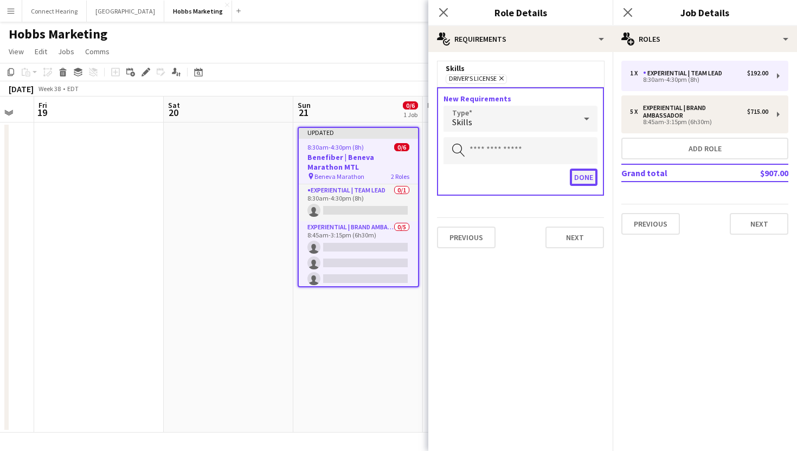
click at [586, 181] on button "Done" at bounding box center [584, 177] width 28 height 17
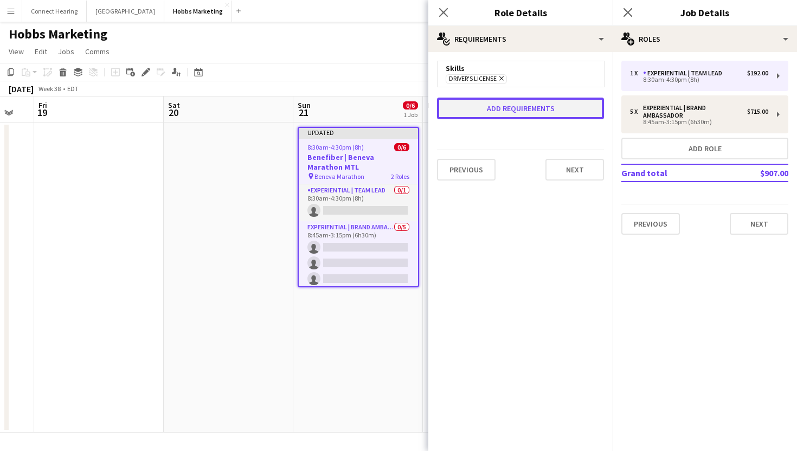
click at [527, 102] on button "Add requirements" at bounding box center [520, 109] width 167 height 22
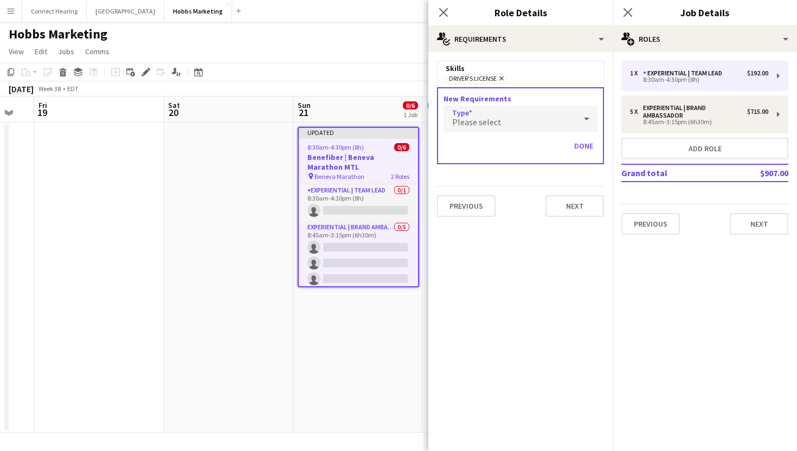
click at [522, 119] on div "Please select" at bounding box center [510, 119] width 132 height 26
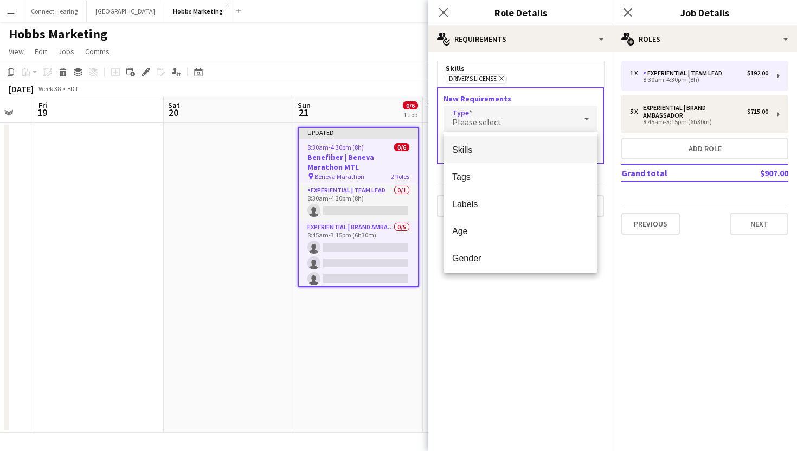
click at [516, 148] on span "Skills" at bounding box center [520, 150] width 137 height 10
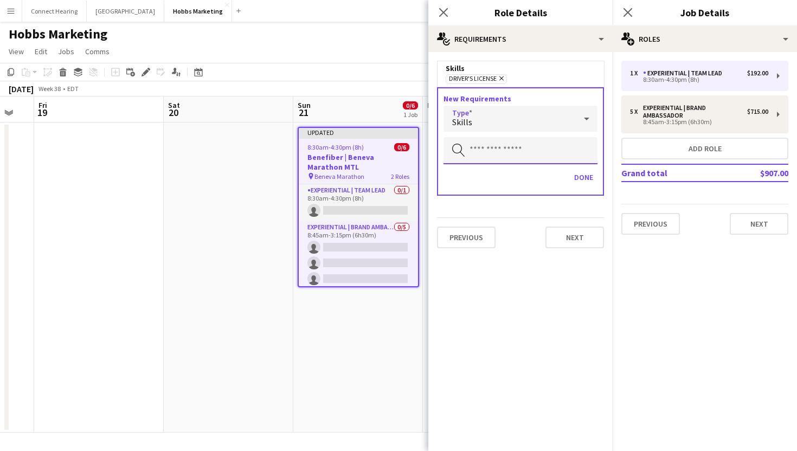
click at [516, 151] on input "text" at bounding box center [521, 150] width 154 height 27
type input "*****"
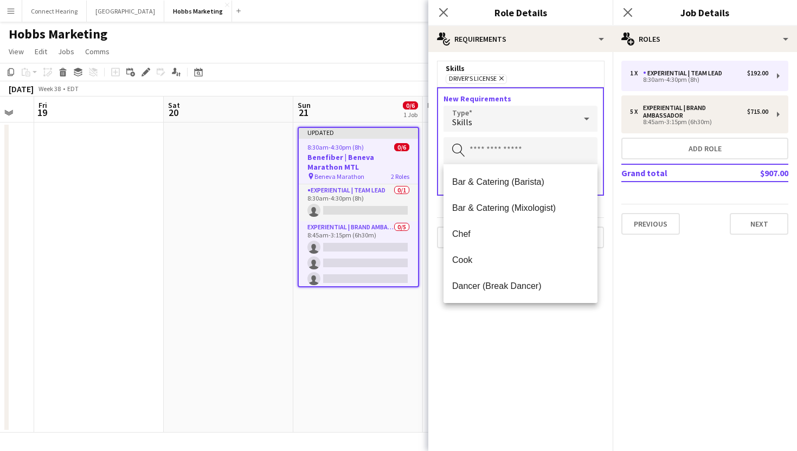
click at [643, 330] on mat-expansion-panel "pencil3 General details 1 x Experiential | Team Lead $192.00 8:30am-4:30pm (8h)…" at bounding box center [705, 251] width 184 height 399
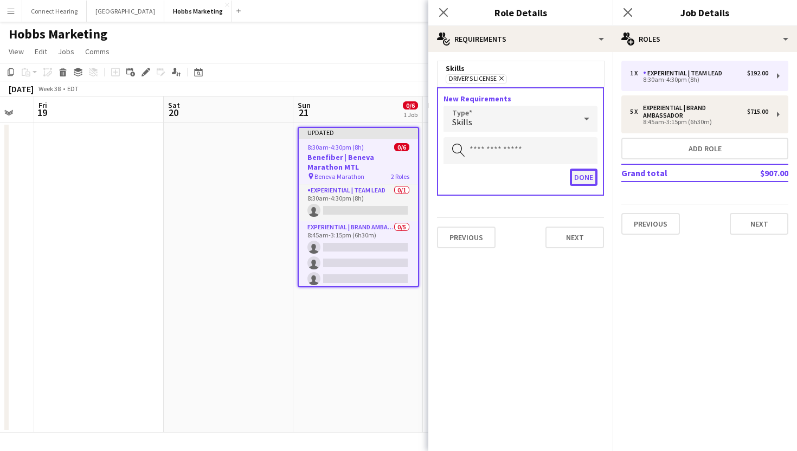
click at [577, 179] on button "Done" at bounding box center [584, 177] width 28 height 17
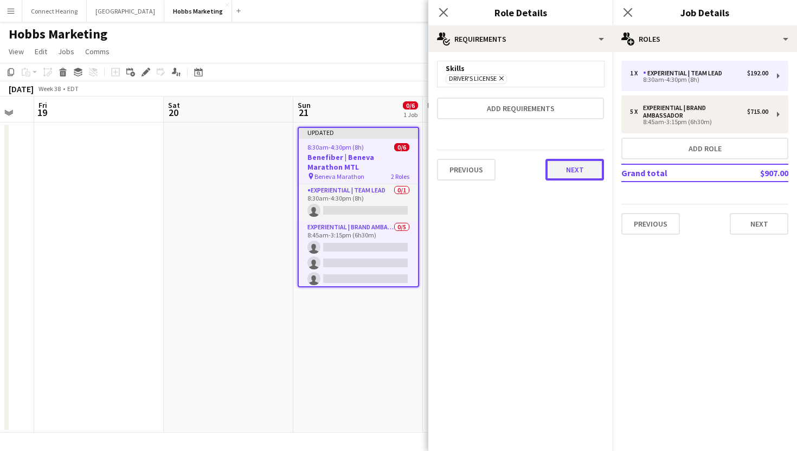
click at [575, 175] on button "Next" at bounding box center [574, 170] width 59 height 22
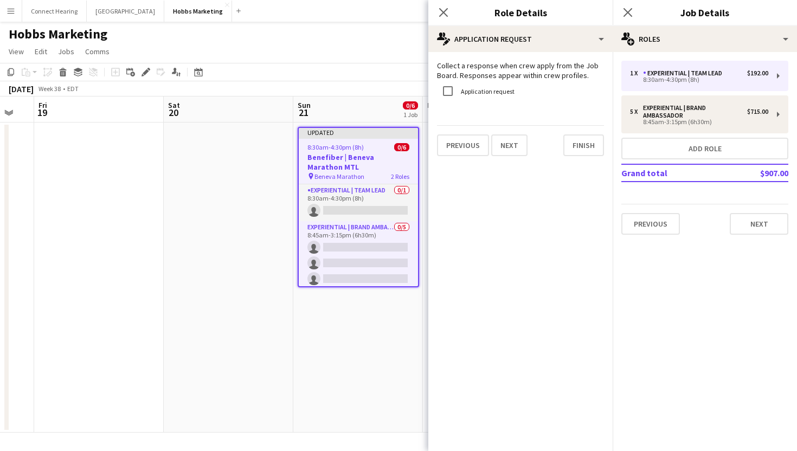
click at [479, 89] on label "Application request" at bounding box center [487, 91] width 56 height 8
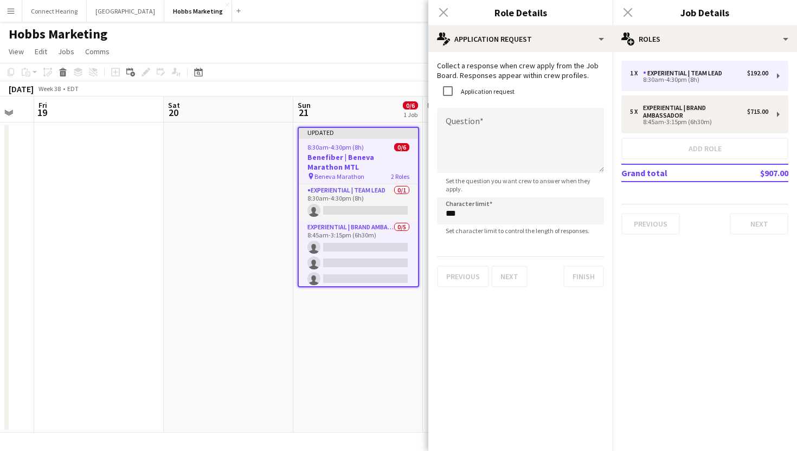
click at [479, 89] on label "Application request" at bounding box center [487, 91] width 56 height 8
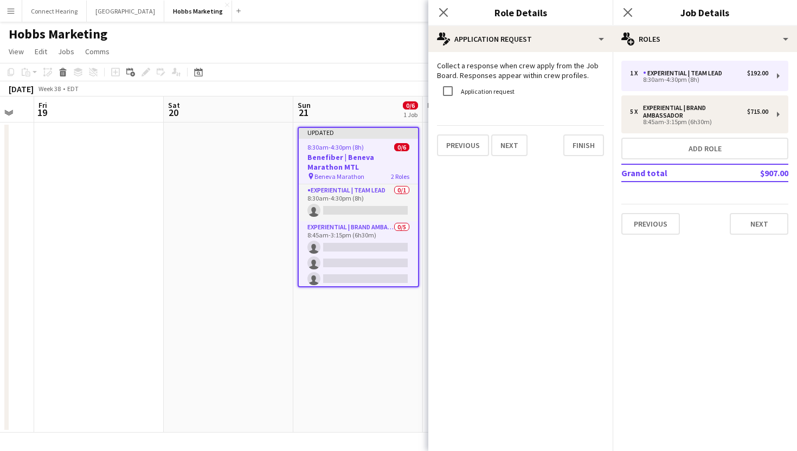
click at [479, 89] on label "Application request" at bounding box center [487, 91] width 56 height 8
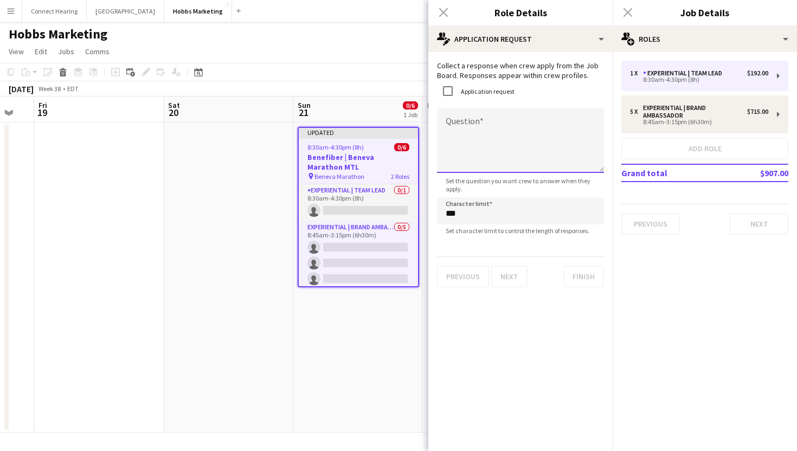
click at [486, 143] on textarea "Question" at bounding box center [520, 140] width 167 height 65
type textarea "**********"
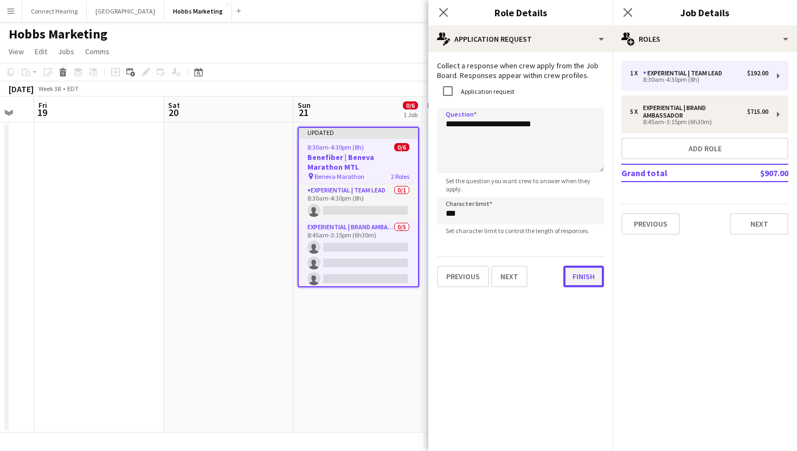
click at [576, 280] on button "Finish" at bounding box center [583, 277] width 41 height 22
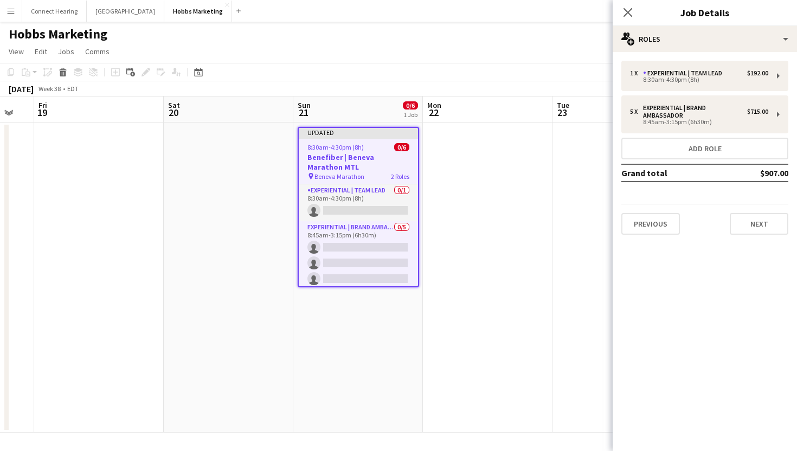
click at [655, 94] on div "1 x Experiential | Team Lead $192.00 8:30am-4:30pm (8h) 5 x Experiential | Bran…" at bounding box center [705, 148] width 184 height 174
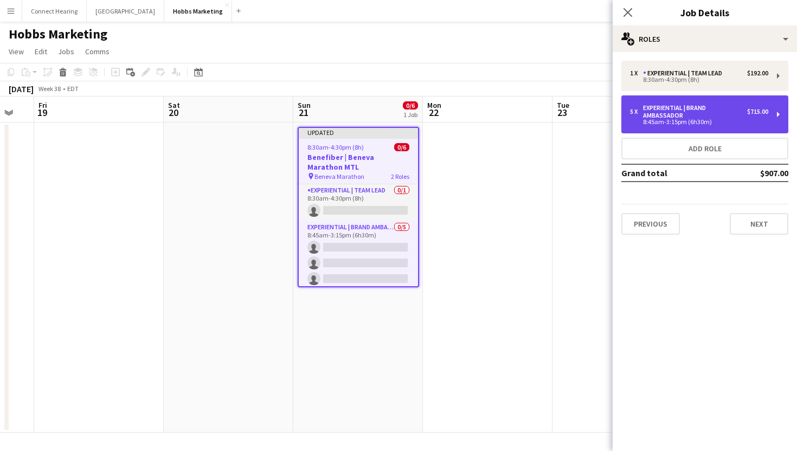
click at [655, 110] on div "Experiential | Brand Ambassador" at bounding box center [695, 111] width 104 height 15
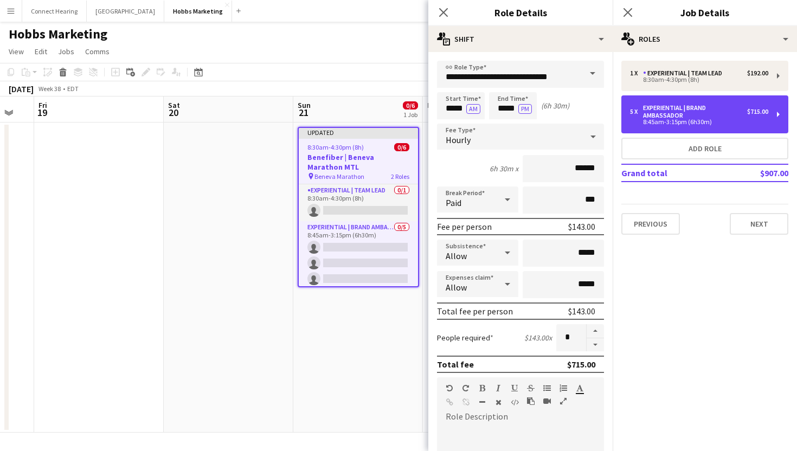
scroll to position [228, 0]
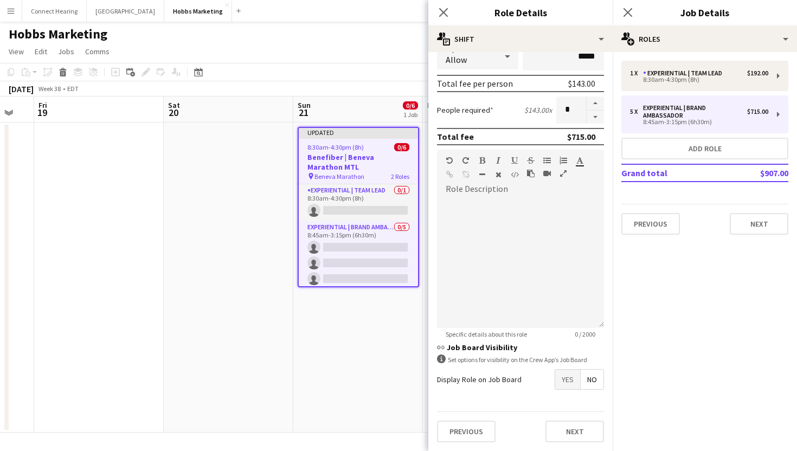
click at [563, 375] on span "Yes" at bounding box center [567, 380] width 25 height 20
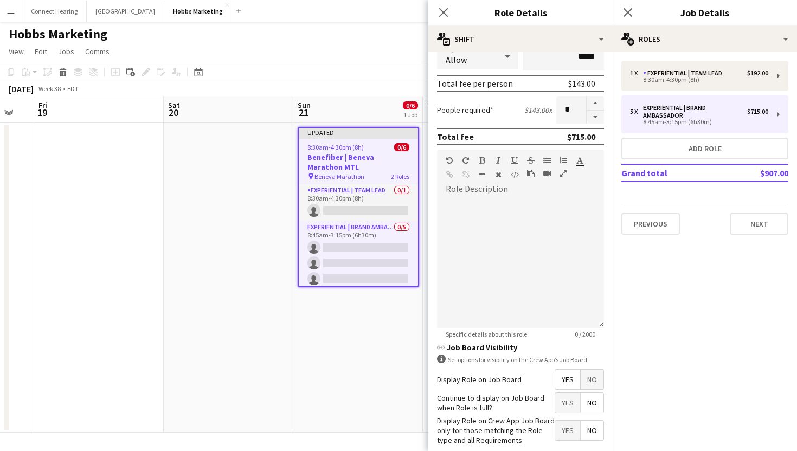
scroll to position [283, 0]
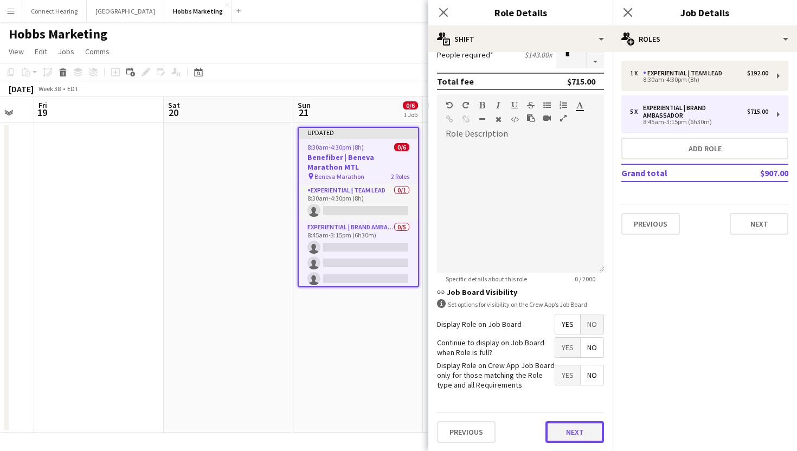
click at [574, 433] on button "Next" at bounding box center [574, 432] width 59 height 22
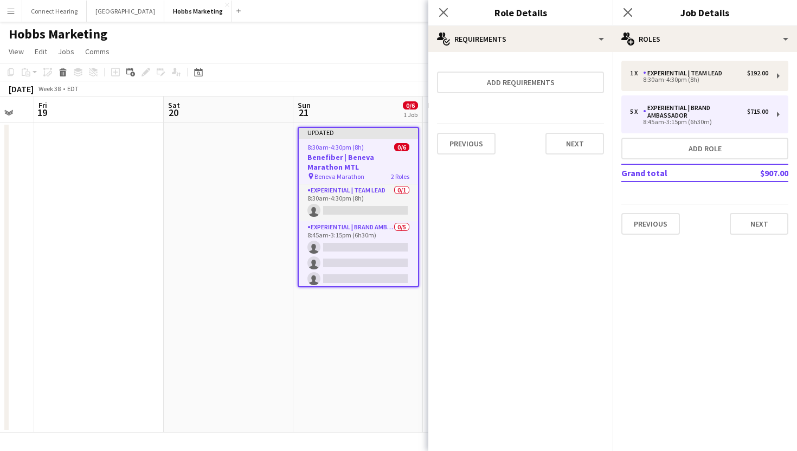
scroll to position [0, 0]
click at [577, 145] on button "Next" at bounding box center [574, 144] width 59 height 22
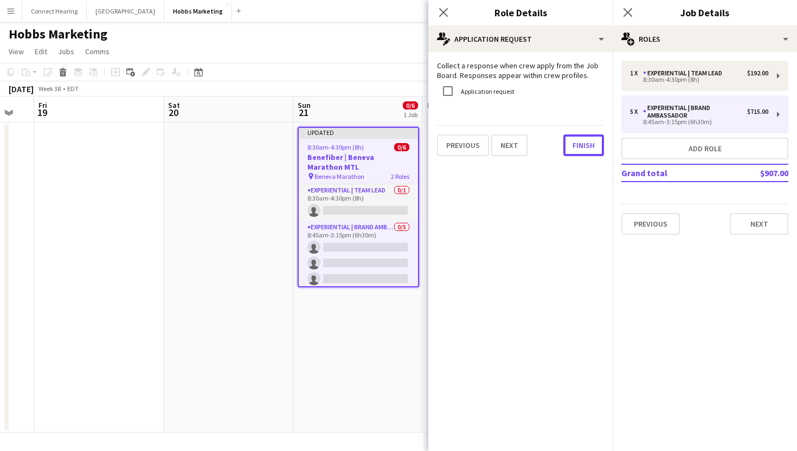
click at [577, 145] on button "Finish" at bounding box center [583, 145] width 41 height 22
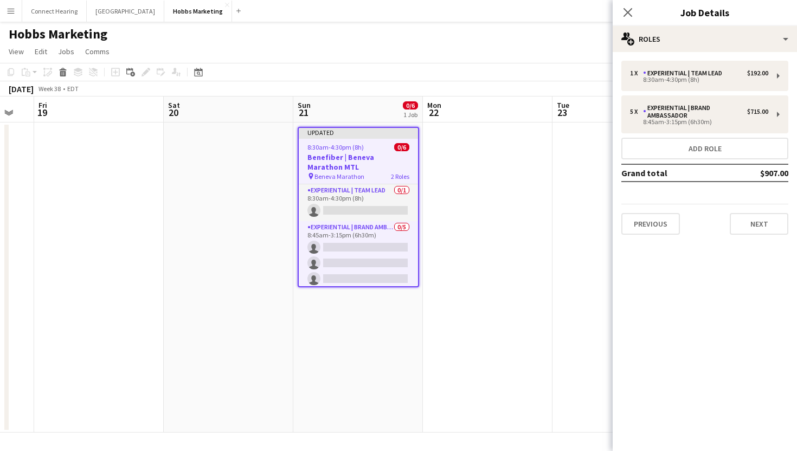
click at [563, 169] on app-date-cell at bounding box center [618, 278] width 130 height 310
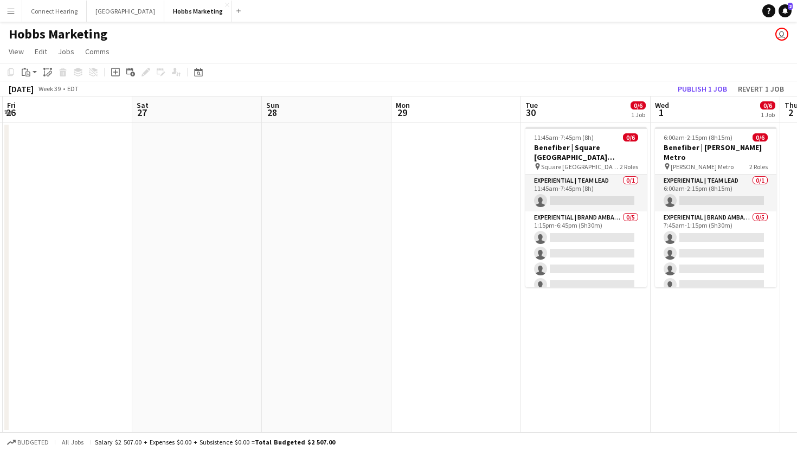
scroll to position [0, 287]
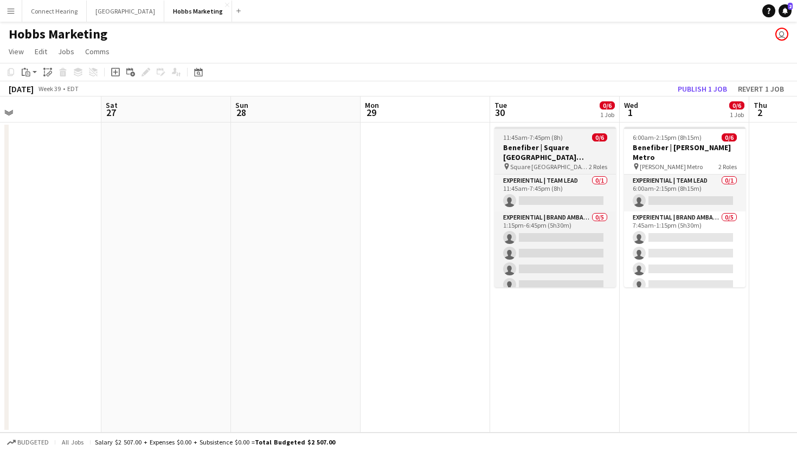
click at [559, 149] on h3 "Benefiber | Square [GEOGRAPHIC_DATA][PERSON_NAME] MTL" at bounding box center [555, 153] width 121 height 20
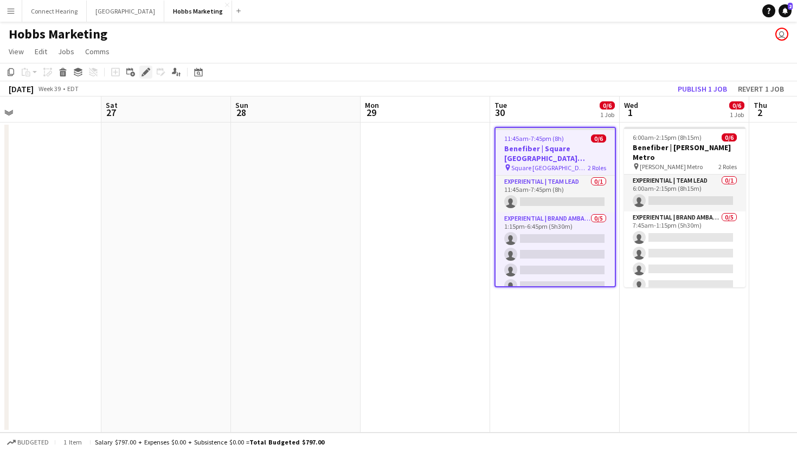
click at [144, 72] on icon at bounding box center [146, 72] width 6 height 6
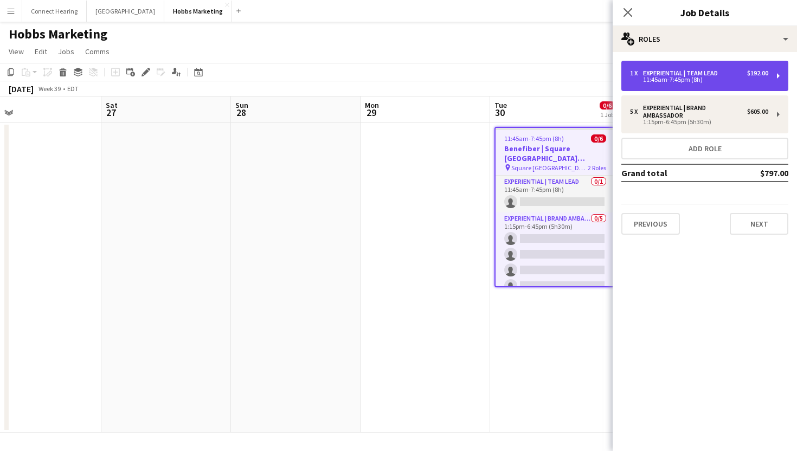
click at [678, 78] on div "11:45am-7:45pm (8h)" at bounding box center [699, 79] width 138 height 5
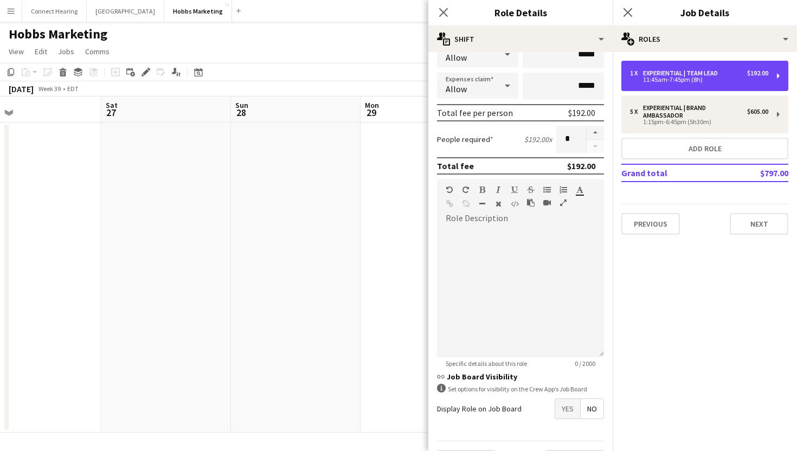
scroll to position [228, 0]
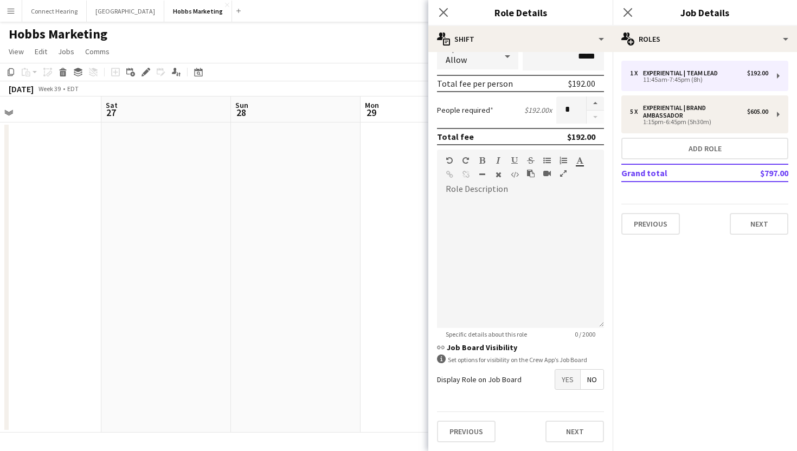
click at [563, 380] on span "Yes" at bounding box center [567, 380] width 25 height 20
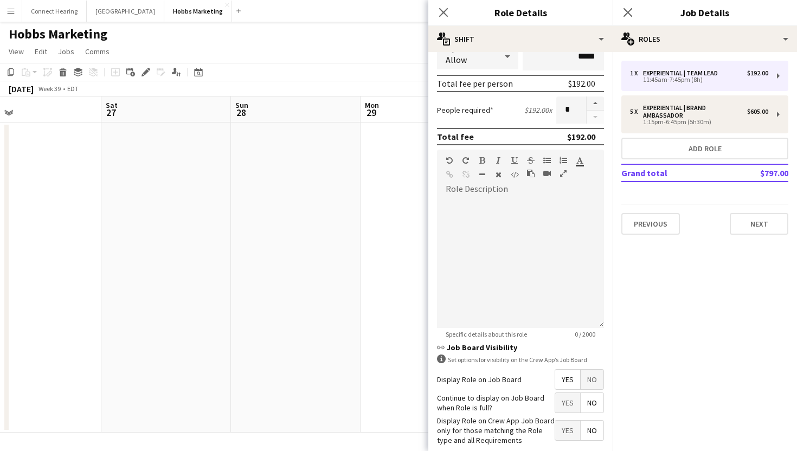
scroll to position [283, 0]
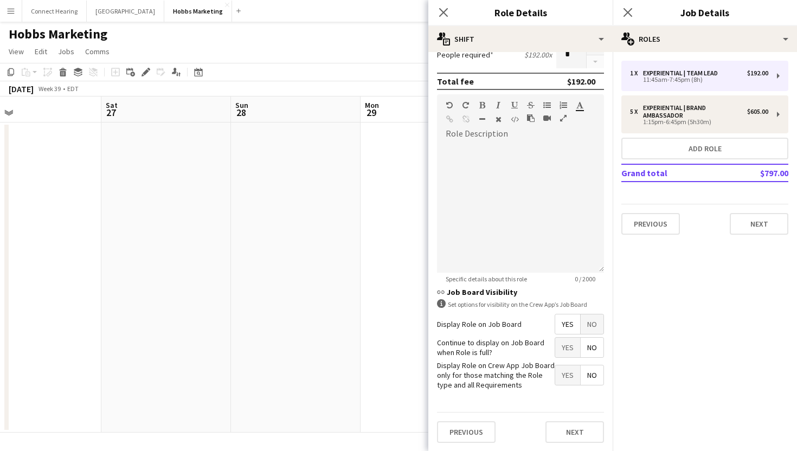
click at [579, 443] on div "Previous Next" at bounding box center [520, 432] width 167 height 40
click at [577, 434] on button "Next" at bounding box center [574, 432] width 59 height 22
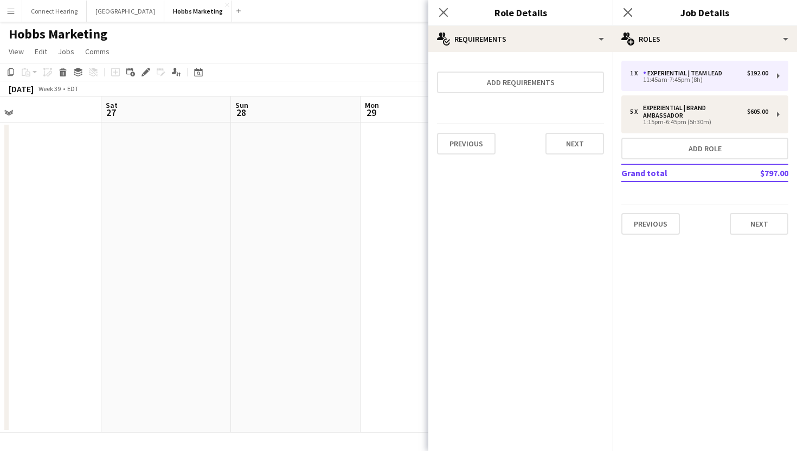
scroll to position [0, 0]
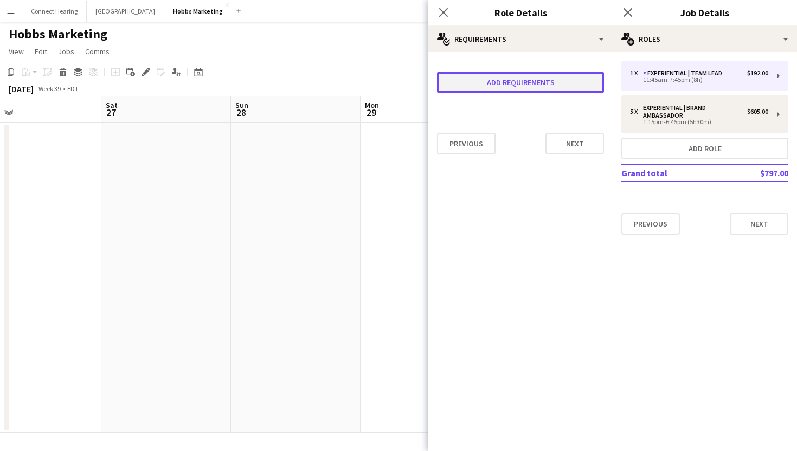
click at [513, 78] on button "Add requirements" at bounding box center [520, 83] width 167 height 22
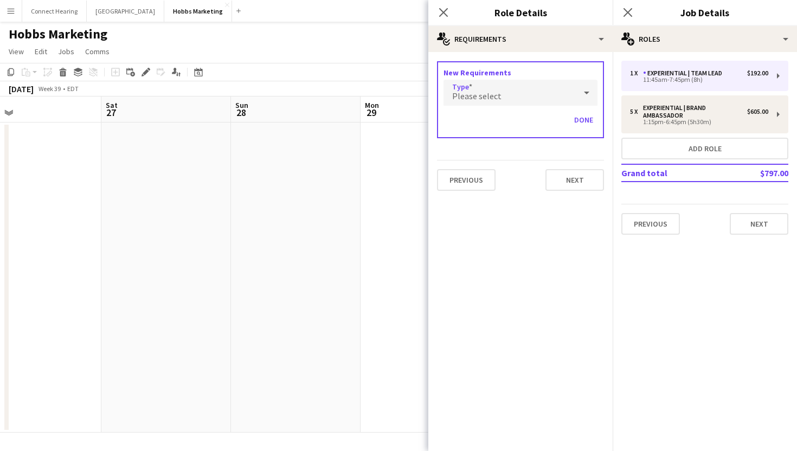
click at [512, 96] on div "Please select" at bounding box center [510, 93] width 132 height 26
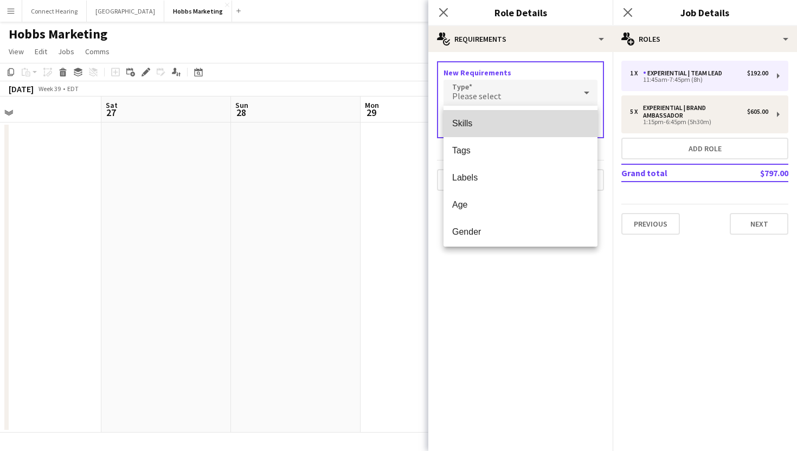
click at [508, 123] on span "Skills" at bounding box center [520, 123] width 137 height 10
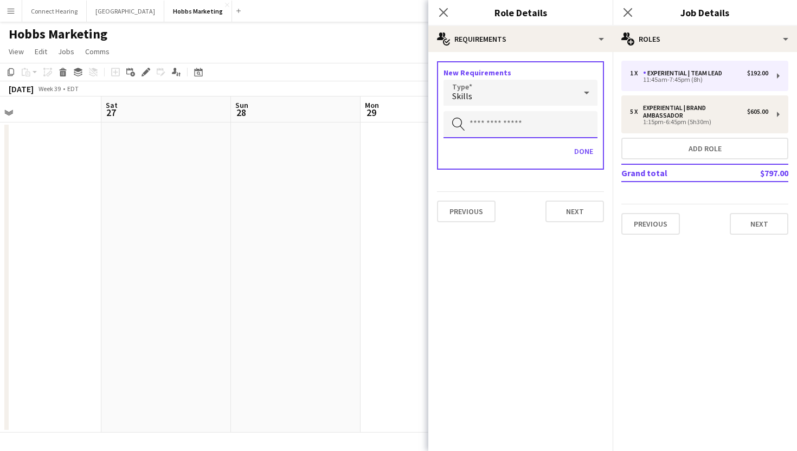
click at [508, 123] on input "text" at bounding box center [521, 124] width 154 height 27
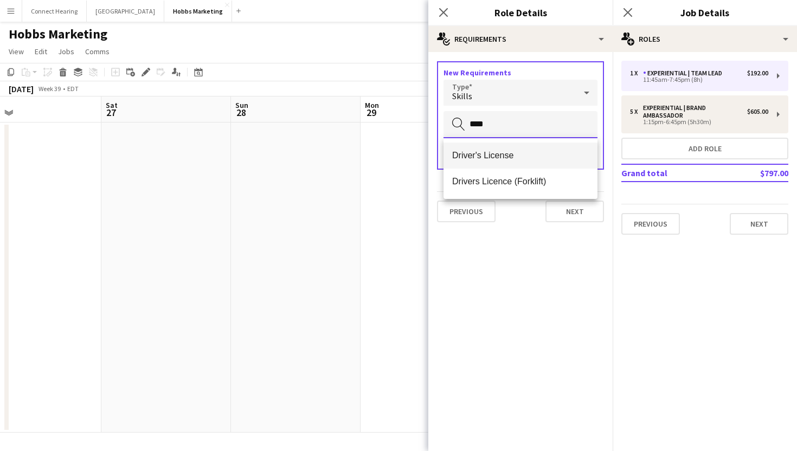
type input "****"
click at [499, 156] on span "Driver's License" at bounding box center [520, 155] width 137 height 10
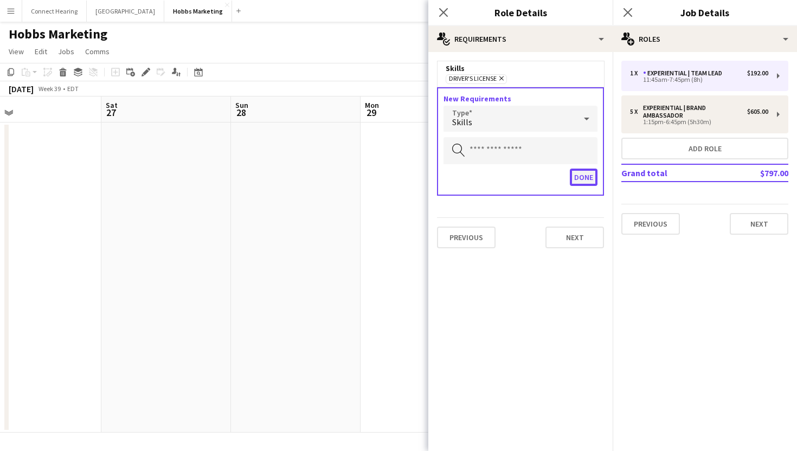
click at [584, 178] on button "Done" at bounding box center [584, 177] width 28 height 17
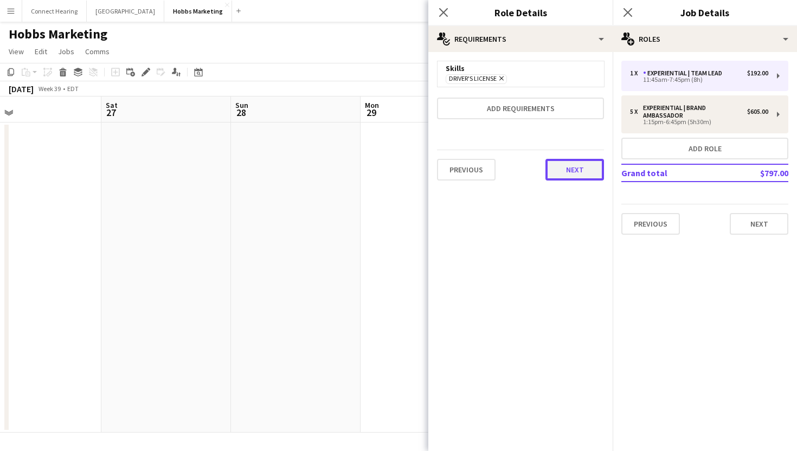
click at [581, 165] on button "Next" at bounding box center [574, 170] width 59 height 22
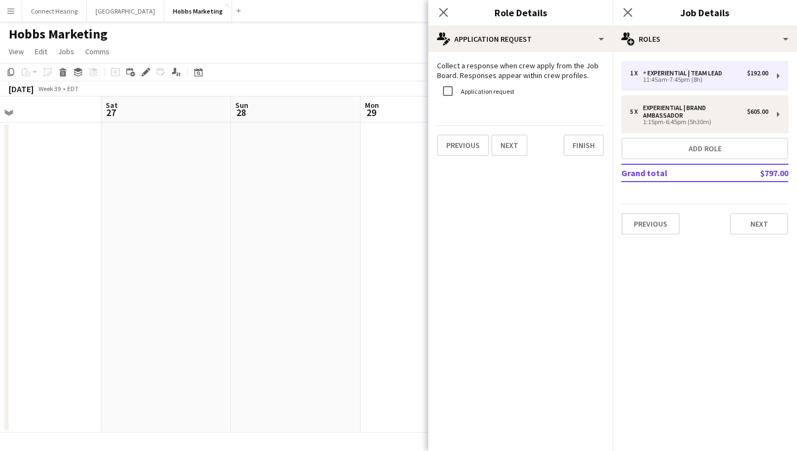
click at [462, 88] on label "Application request" at bounding box center [487, 91] width 56 height 8
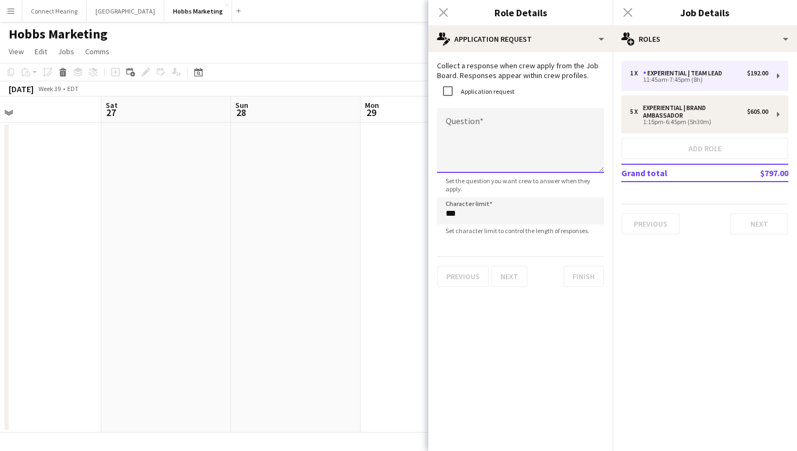
click at [494, 147] on textarea "Question" at bounding box center [520, 140] width 167 height 65
type textarea "**********"
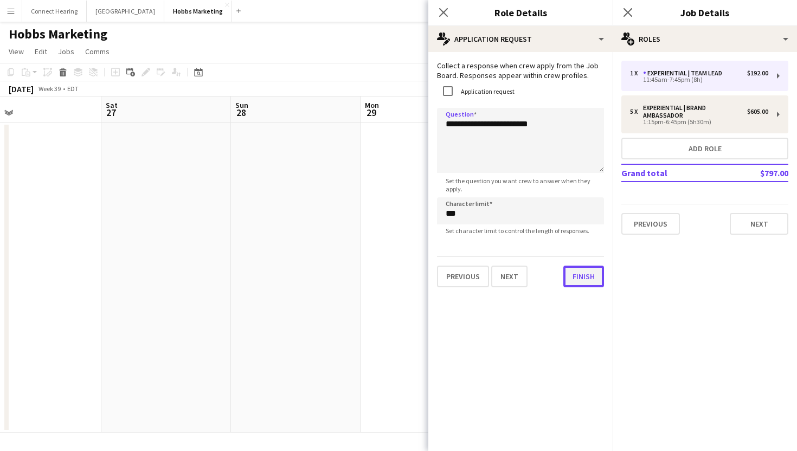
click at [581, 273] on button "Finish" at bounding box center [583, 277] width 41 height 22
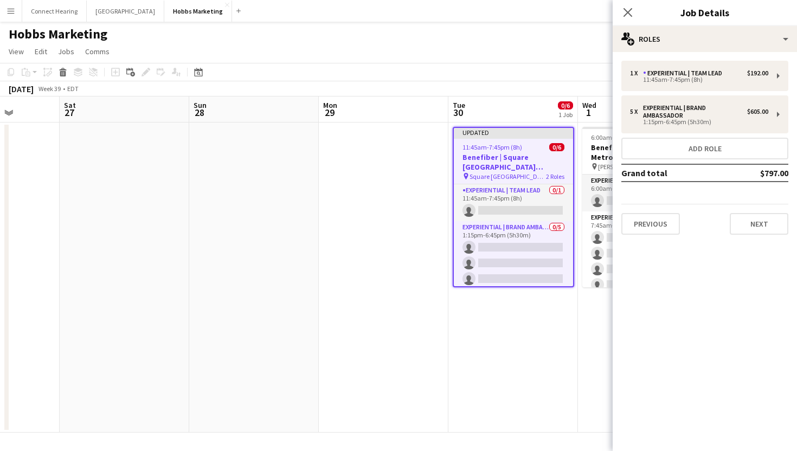
scroll to position [0, 362]
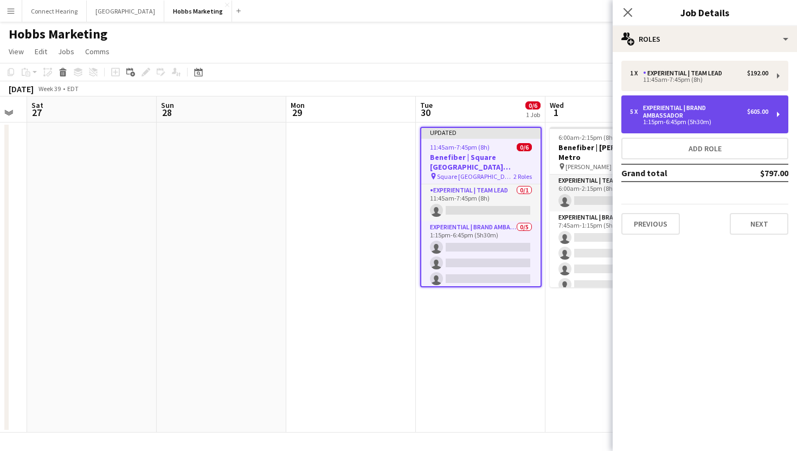
click at [658, 117] on div "Experiential | Brand Ambassador" at bounding box center [695, 111] width 104 height 15
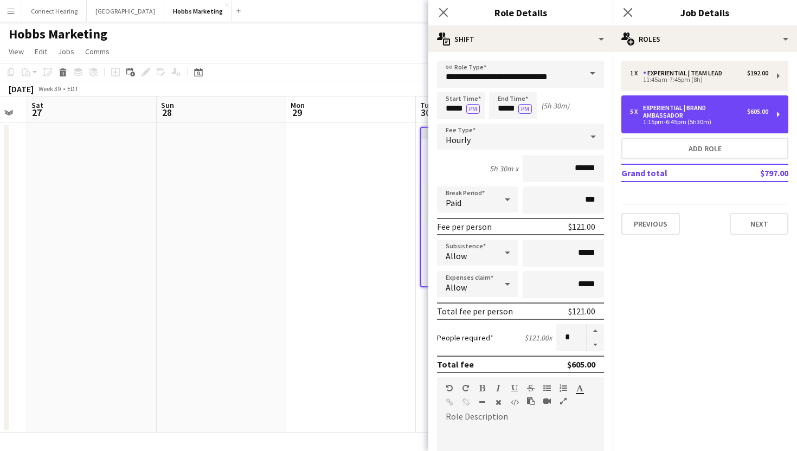
scroll to position [228, 0]
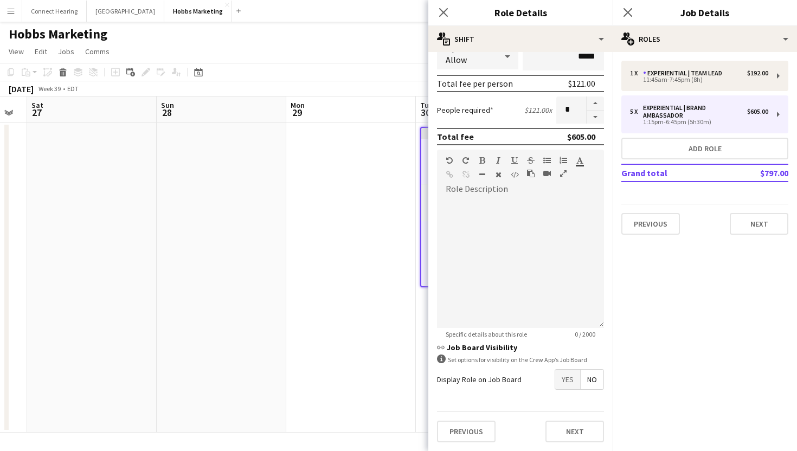
click at [563, 385] on span "Yes" at bounding box center [567, 380] width 25 height 20
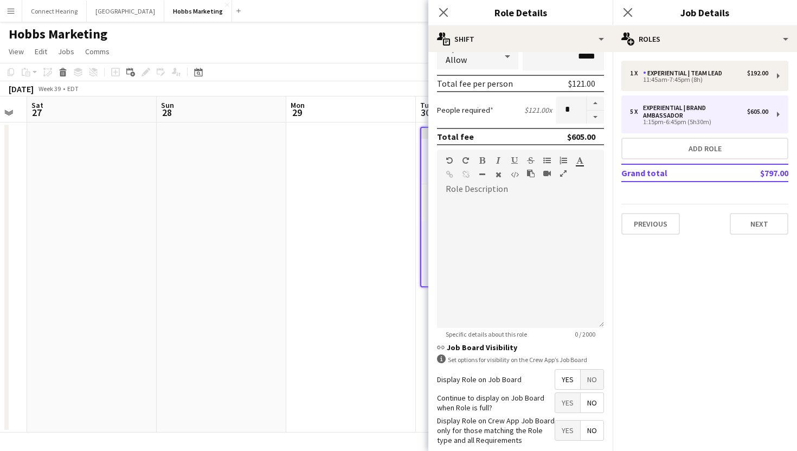
scroll to position [283, 0]
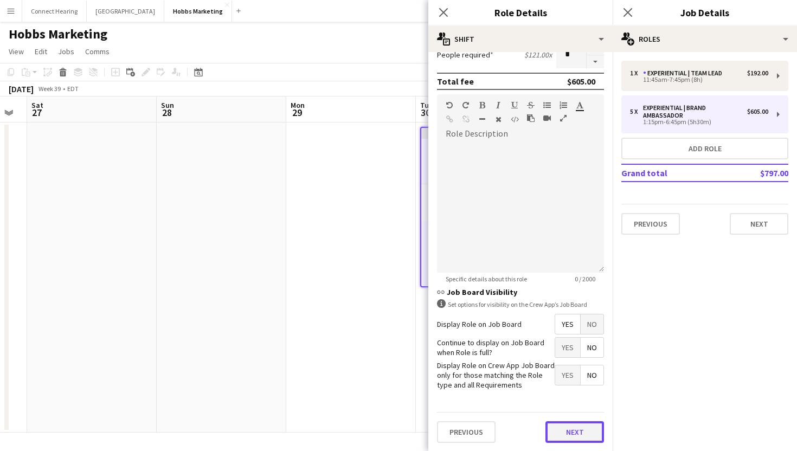
click at [573, 434] on button "Next" at bounding box center [574, 432] width 59 height 22
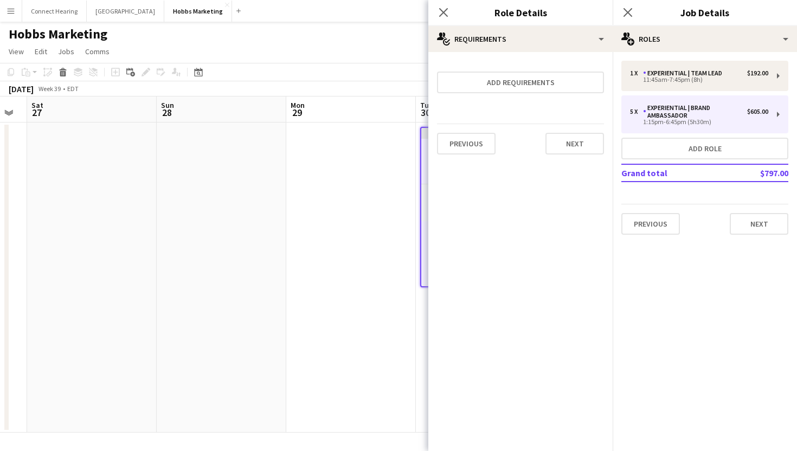
scroll to position [0, 0]
click at [566, 150] on button "Next" at bounding box center [574, 144] width 59 height 22
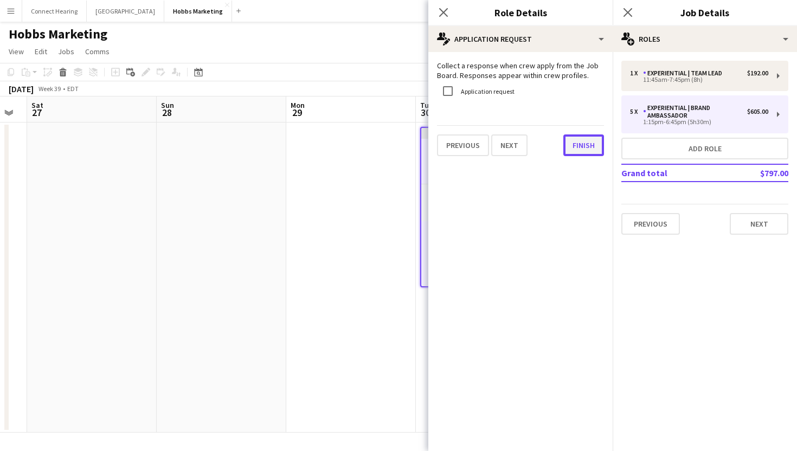
click at [568, 142] on button "Finish" at bounding box center [583, 145] width 41 height 22
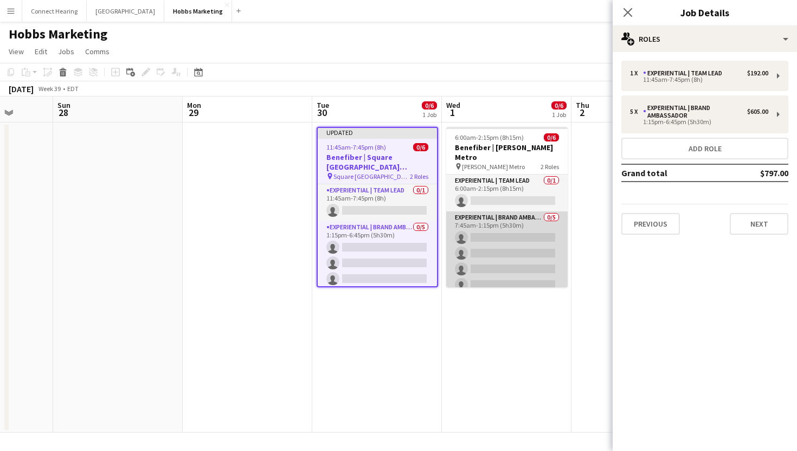
scroll to position [0, 498]
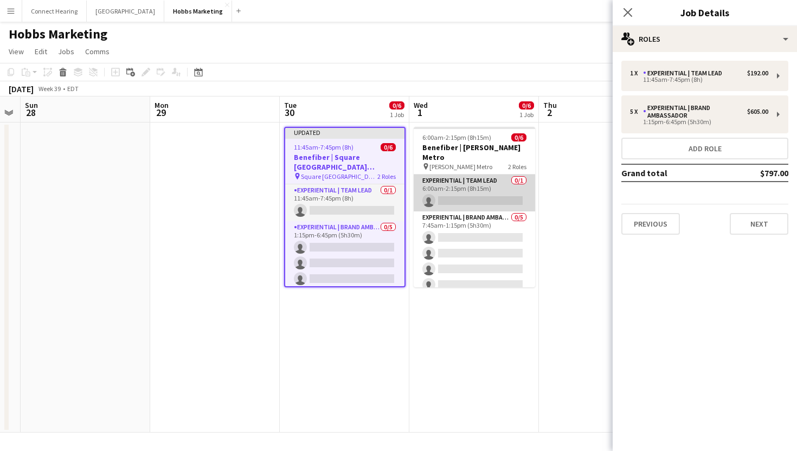
click at [472, 179] on app-card-role "Experiential | Team Lead 0/1 6:00am-2:15pm (8h15m) single-neutral-actions" at bounding box center [474, 193] width 121 height 37
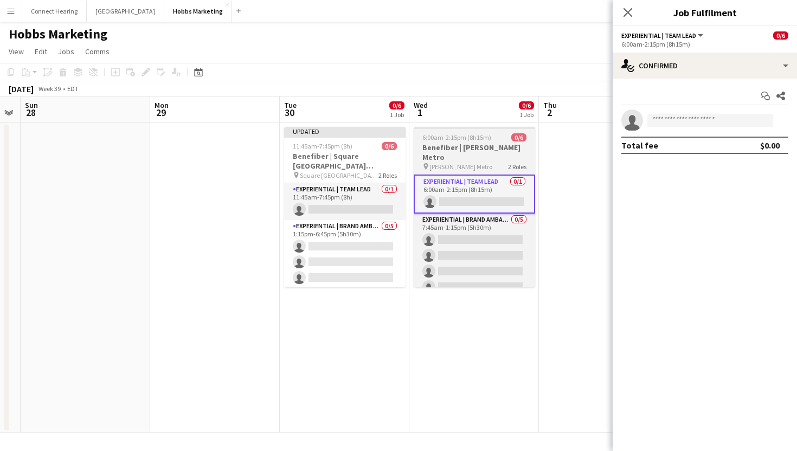
click at [437, 149] on h3 "Benefiber | [PERSON_NAME] Metro" at bounding box center [474, 153] width 121 height 20
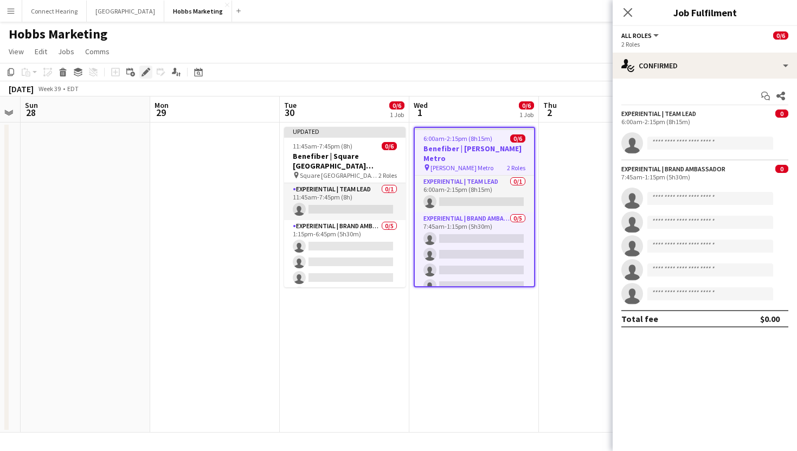
click at [145, 72] on icon at bounding box center [146, 72] width 6 height 6
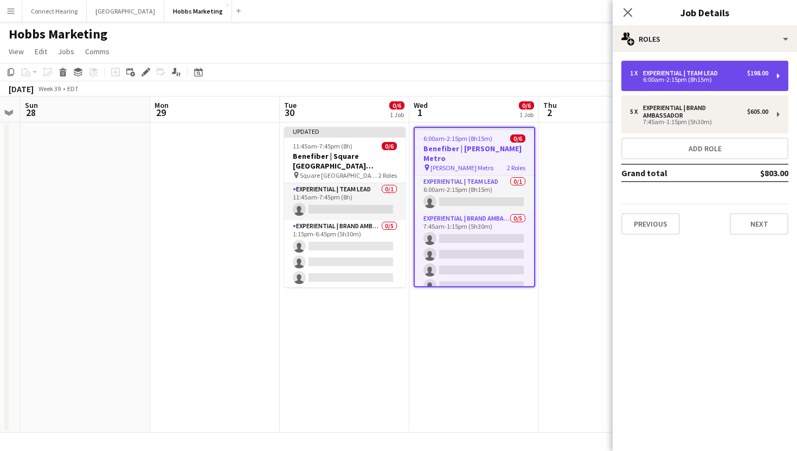
click at [668, 82] on div "6:00am-2:15pm (8h15m)" at bounding box center [699, 79] width 138 height 5
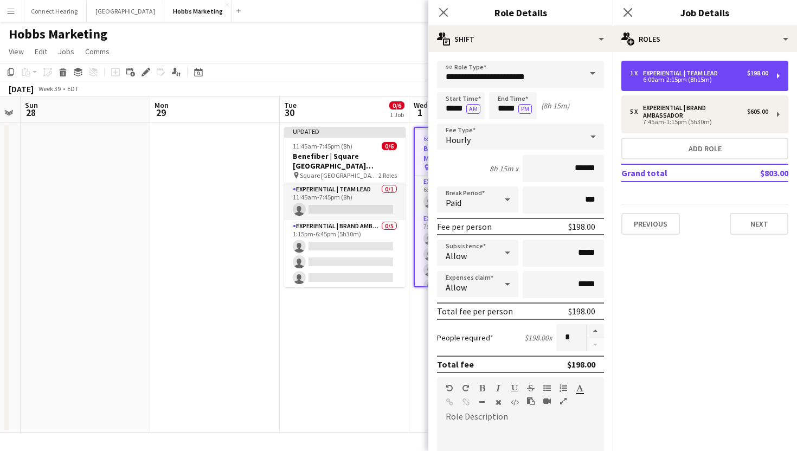
scroll to position [228, 0]
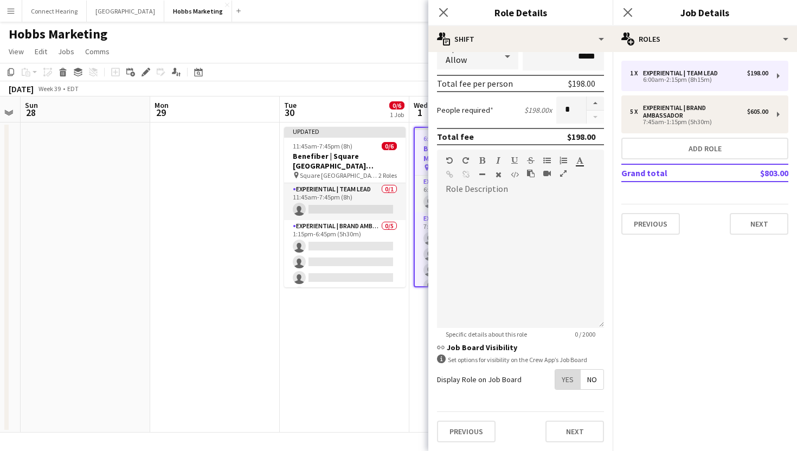
click at [562, 378] on span "Yes" at bounding box center [567, 380] width 25 height 20
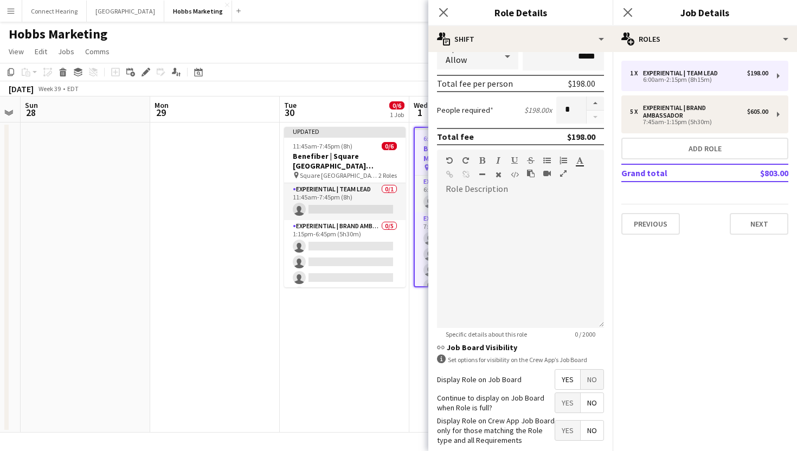
scroll to position [283, 0]
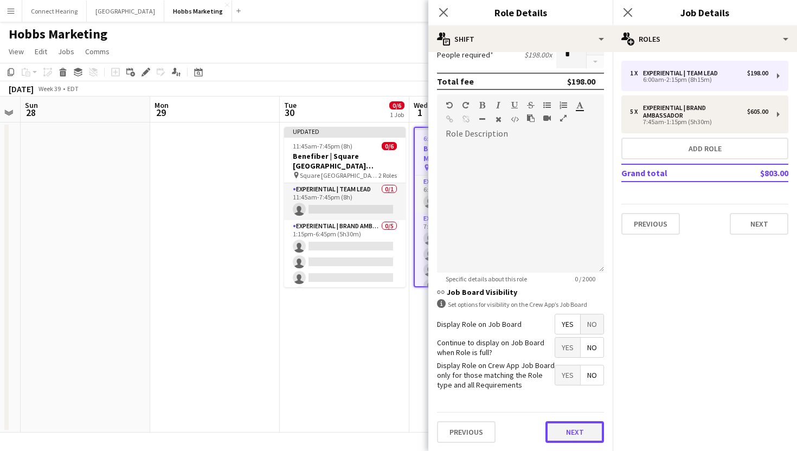
click at [566, 432] on button "Next" at bounding box center [574, 432] width 59 height 22
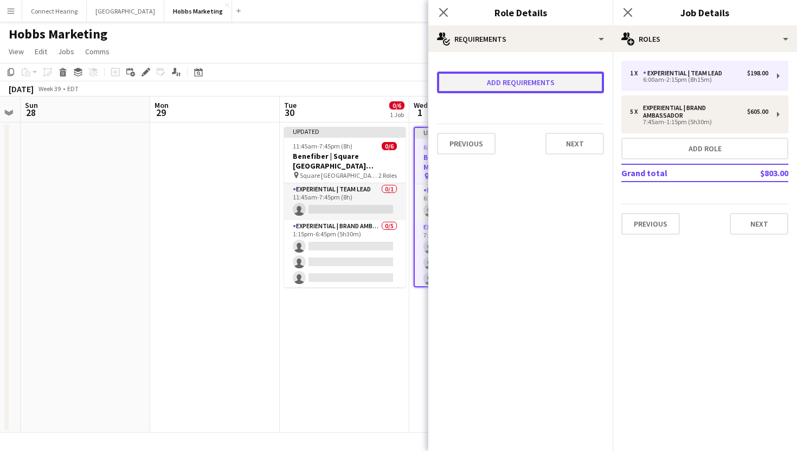
click at [526, 84] on button "Add requirements" at bounding box center [520, 83] width 167 height 22
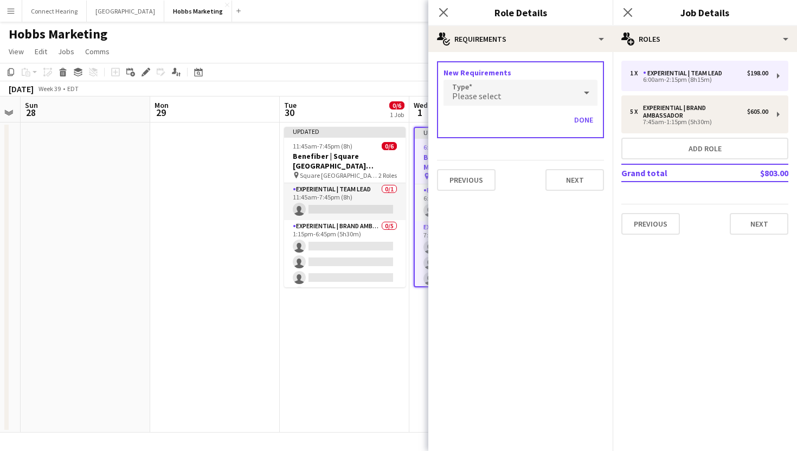
click at [521, 99] on div "Please select" at bounding box center [510, 93] width 132 height 26
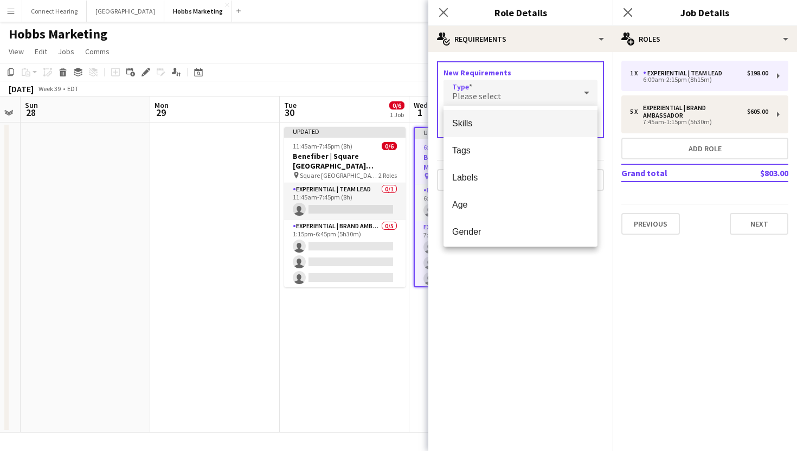
click at [515, 128] on span "Skills" at bounding box center [520, 123] width 137 height 10
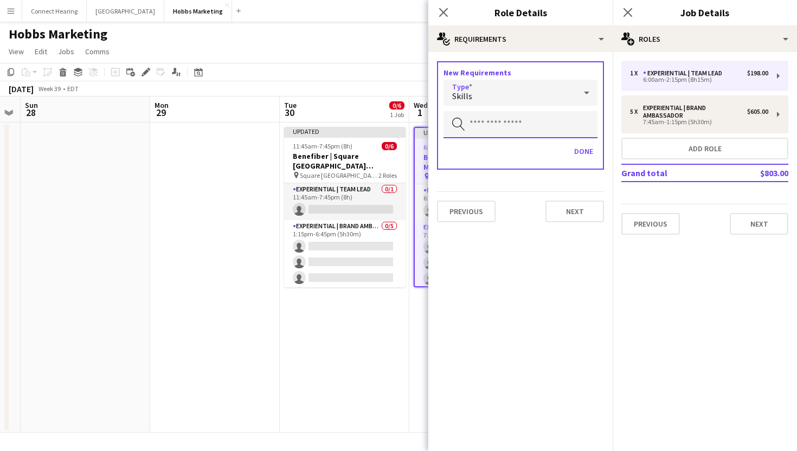
click at [515, 128] on input "text" at bounding box center [521, 124] width 154 height 27
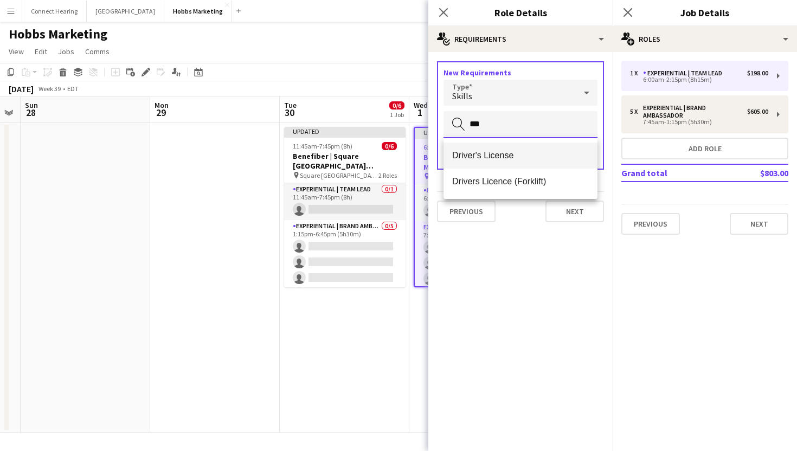
type input "***"
click at [497, 157] on span "Driver's License" at bounding box center [520, 155] width 137 height 10
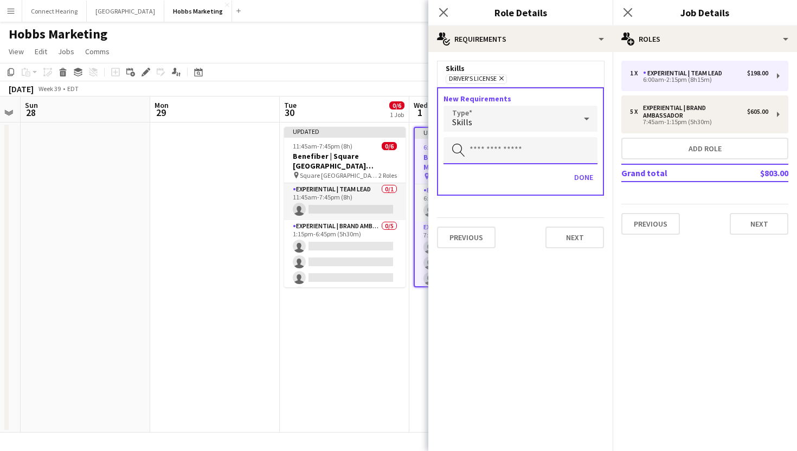
click at [498, 151] on input "text" at bounding box center [521, 150] width 154 height 27
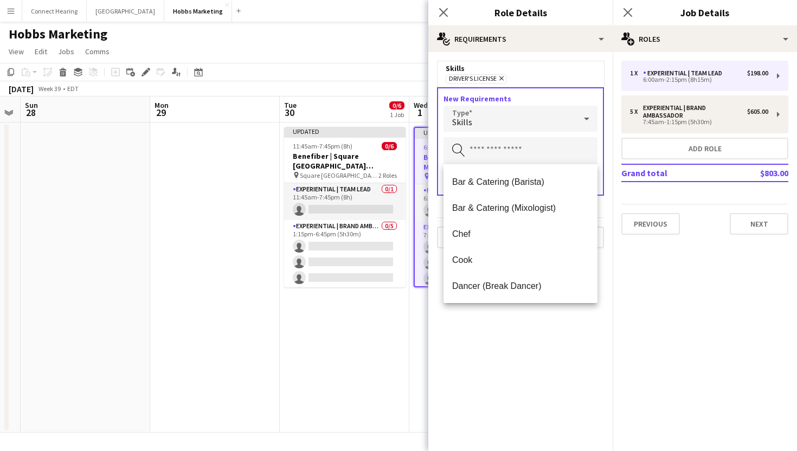
click at [555, 360] on mat-expansion-panel "medal-empty Requirements Skills Driver's License Remove New Requirements Type S…" at bounding box center [520, 251] width 184 height 399
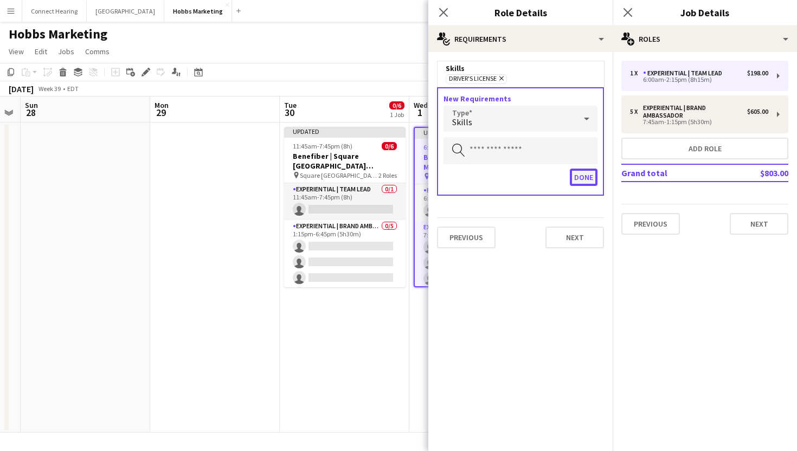
click at [575, 174] on button "Done" at bounding box center [584, 177] width 28 height 17
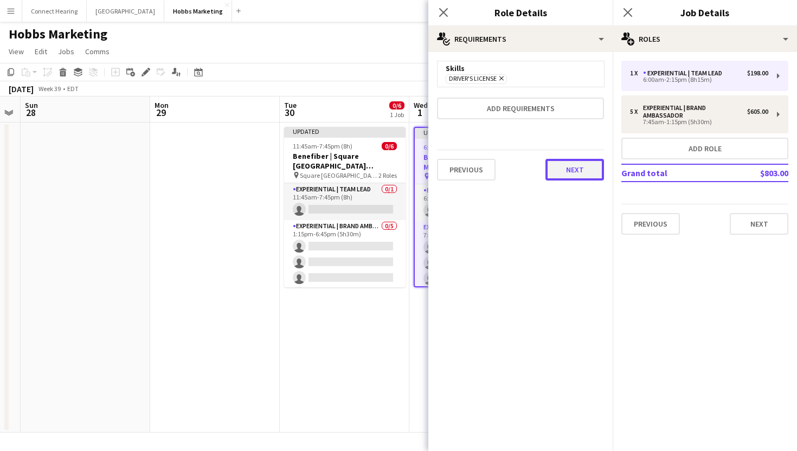
click at [577, 172] on button "Next" at bounding box center [574, 170] width 59 height 22
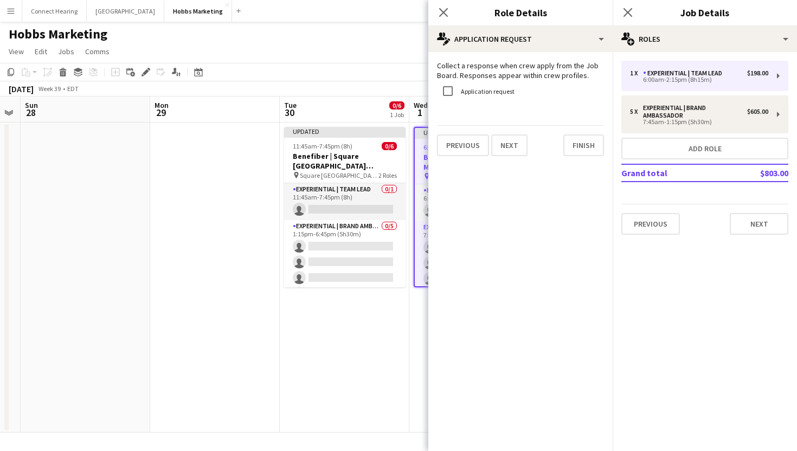
click at [474, 97] on div "Application request" at bounding box center [476, 91] width 78 height 22
click at [474, 94] on label "Application request" at bounding box center [487, 91] width 56 height 8
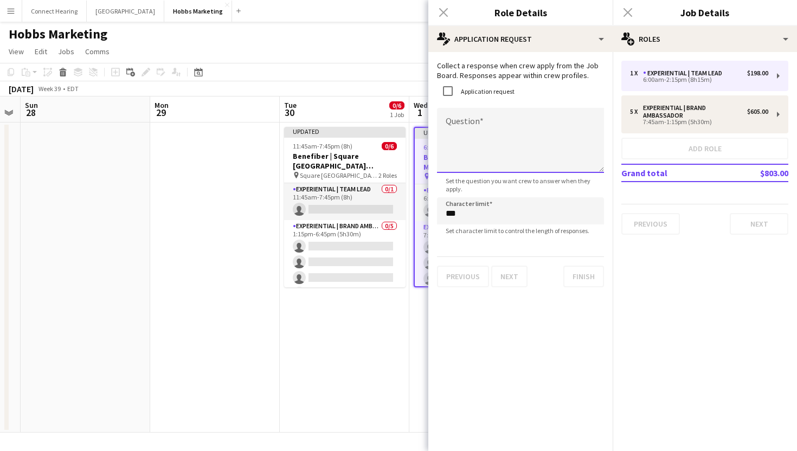
click at [485, 120] on textarea "Question" at bounding box center [520, 140] width 167 height 65
type textarea "**********"
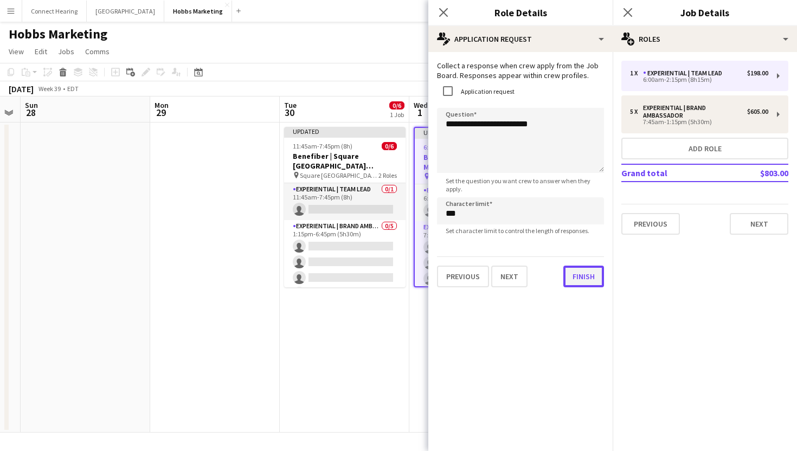
click at [582, 278] on button "Finish" at bounding box center [583, 277] width 41 height 22
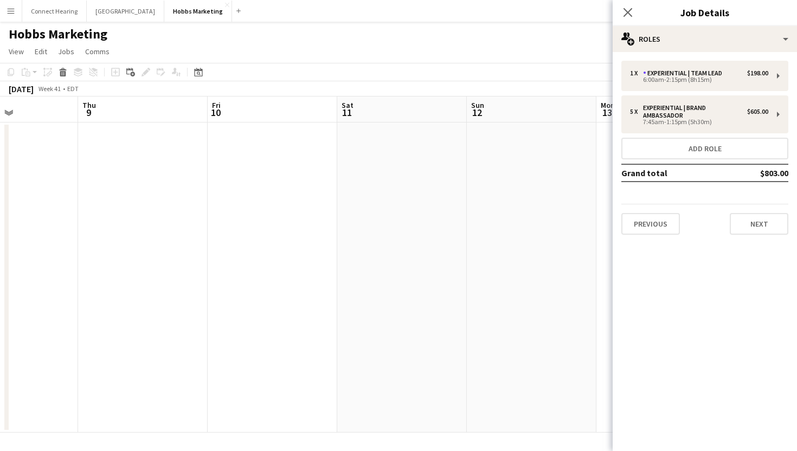
scroll to position [0, 291]
click at [760, 228] on button "Next" at bounding box center [759, 224] width 59 height 22
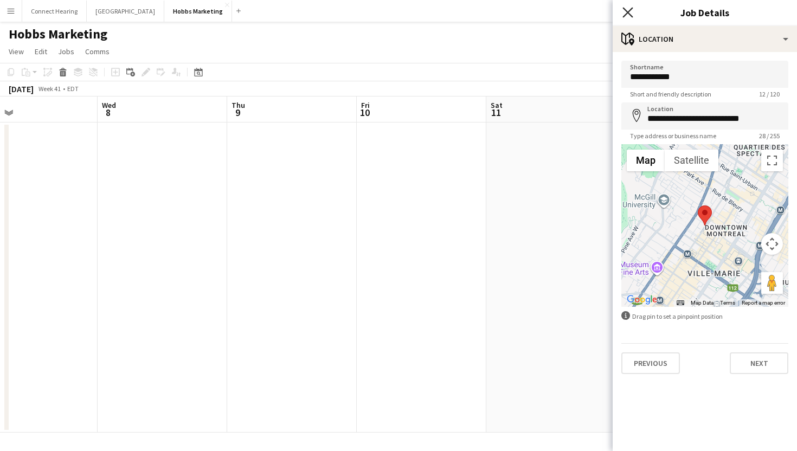
click at [631, 16] on icon at bounding box center [627, 12] width 10 height 10
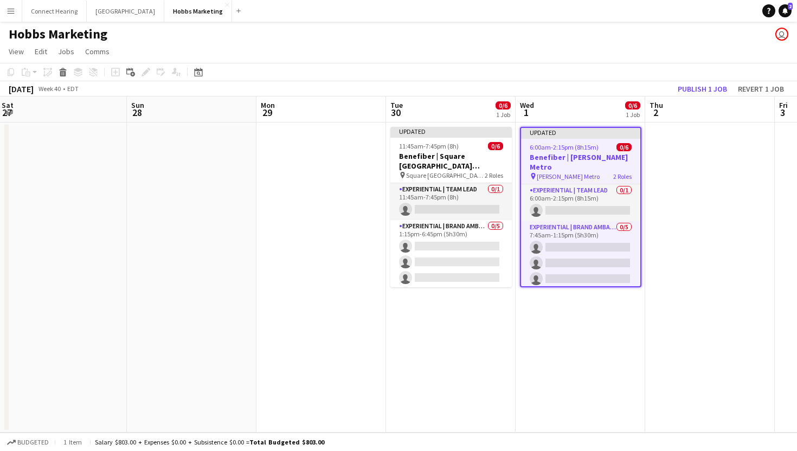
scroll to position [0, 253]
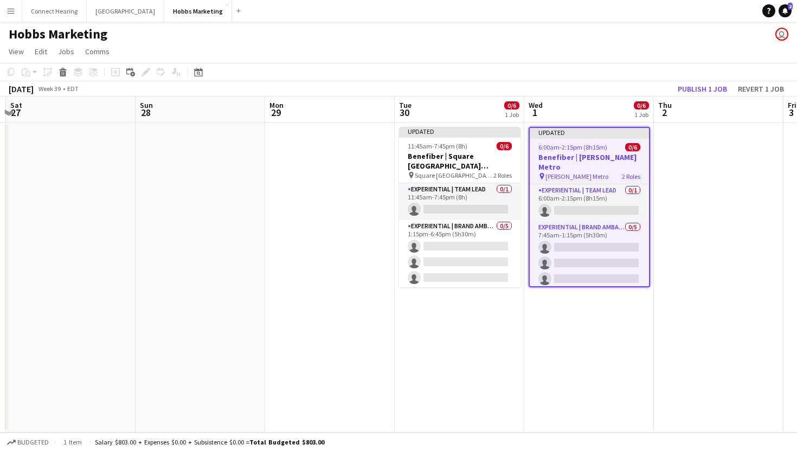
click at [582, 134] on div "Updated" at bounding box center [589, 132] width 119 height 9
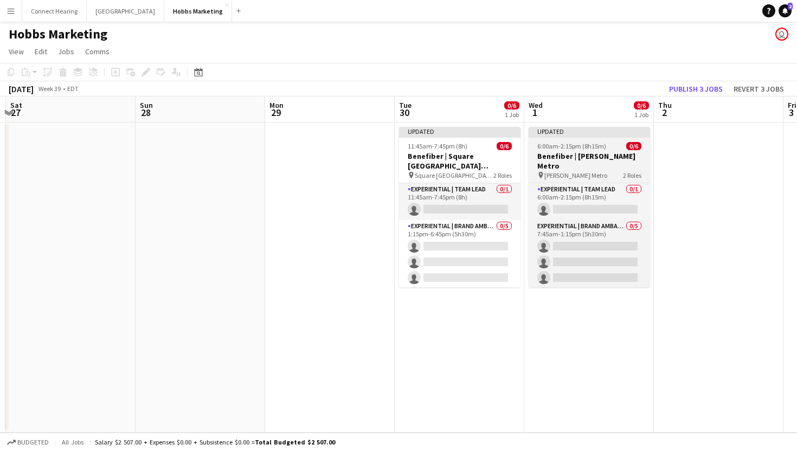
click at [585, 133] on div "Updated" at bounding box center [589, 131] width 121 height 9
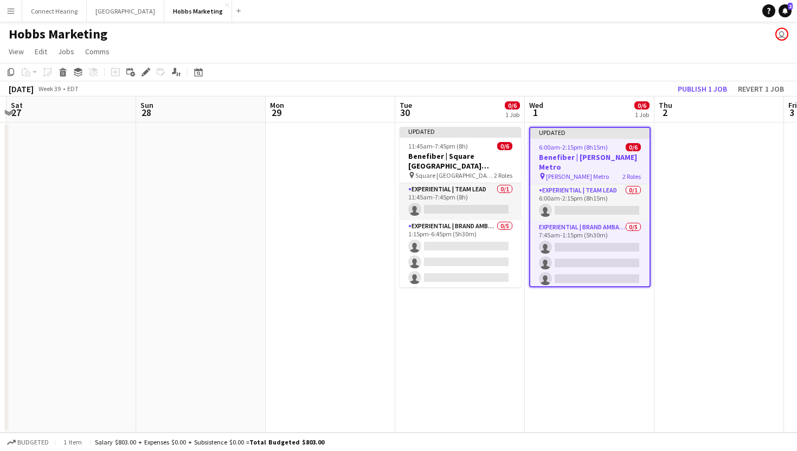
click at [619, 126] on app-date-cell "Updated 6:00am-2:15pm (8h15m) 0/6 Benefiber | [PERSON_NAME] Metro pin [PERSON_N…" at bounding box center [590, 278] width 130 height 310
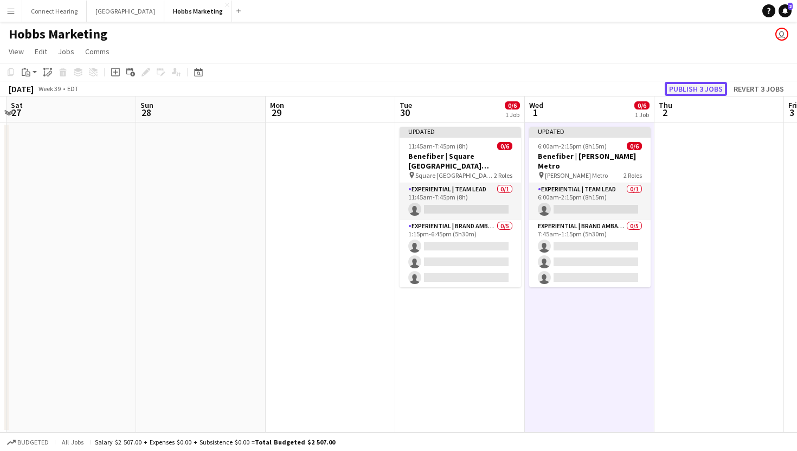
click at [687, 83] on button "Publish 3 jobs" at bounding box center [696, 89] width 62 height 14
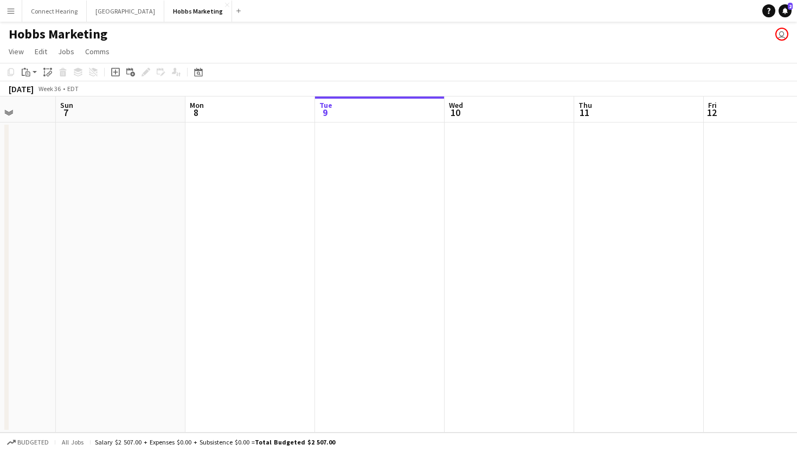
scroll to position [0, 333]
